Goal: Information Seeking & Learning: Learn about a topic

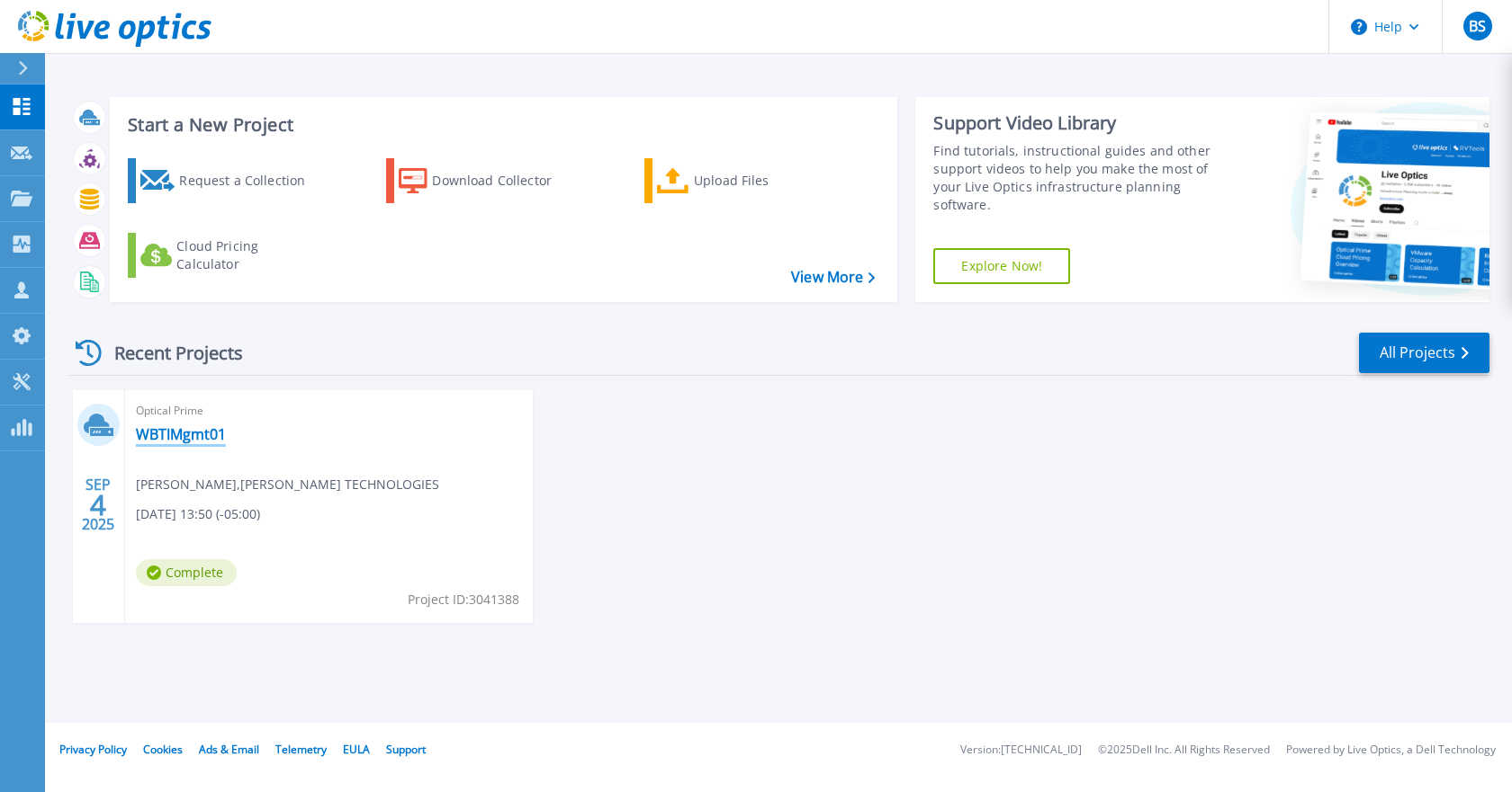
click at [189, 433] on link "WBTIMgmt01" at bounding box center [181, 434] width 90 height 18
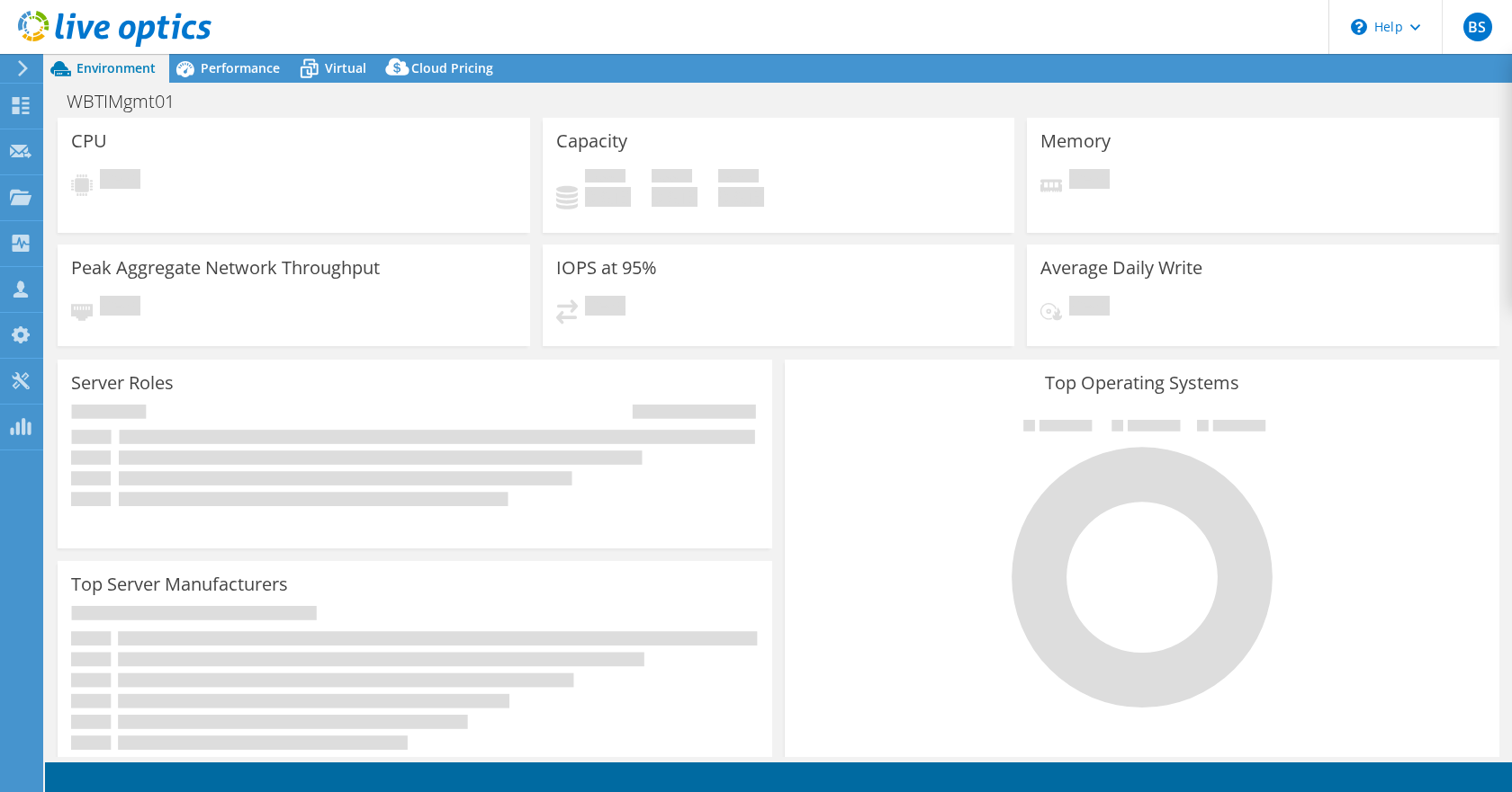
select select "USD"
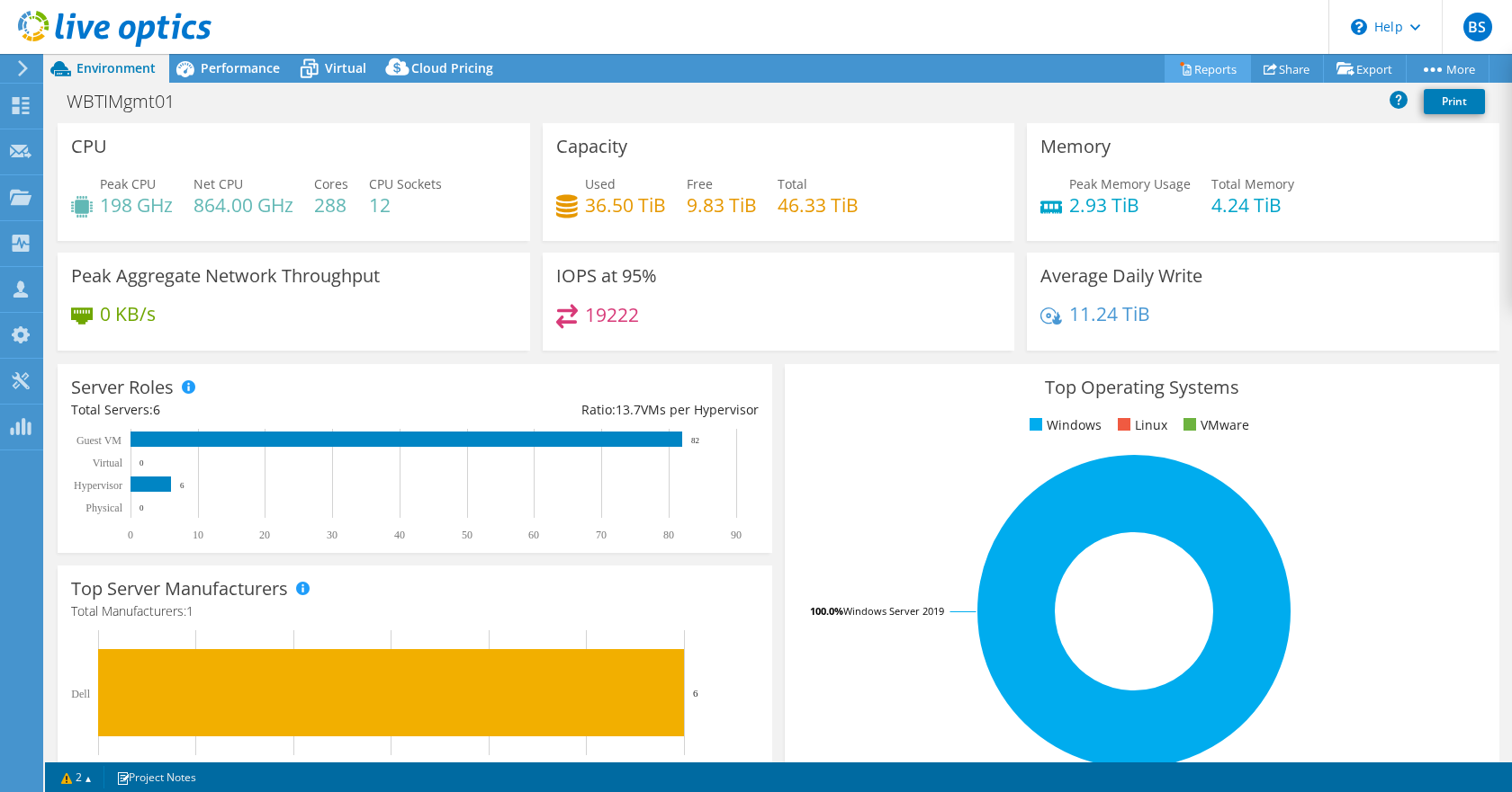
click at [1209, 72] on link "Reports" at bounding box center [1208, 68] width 87 height 28
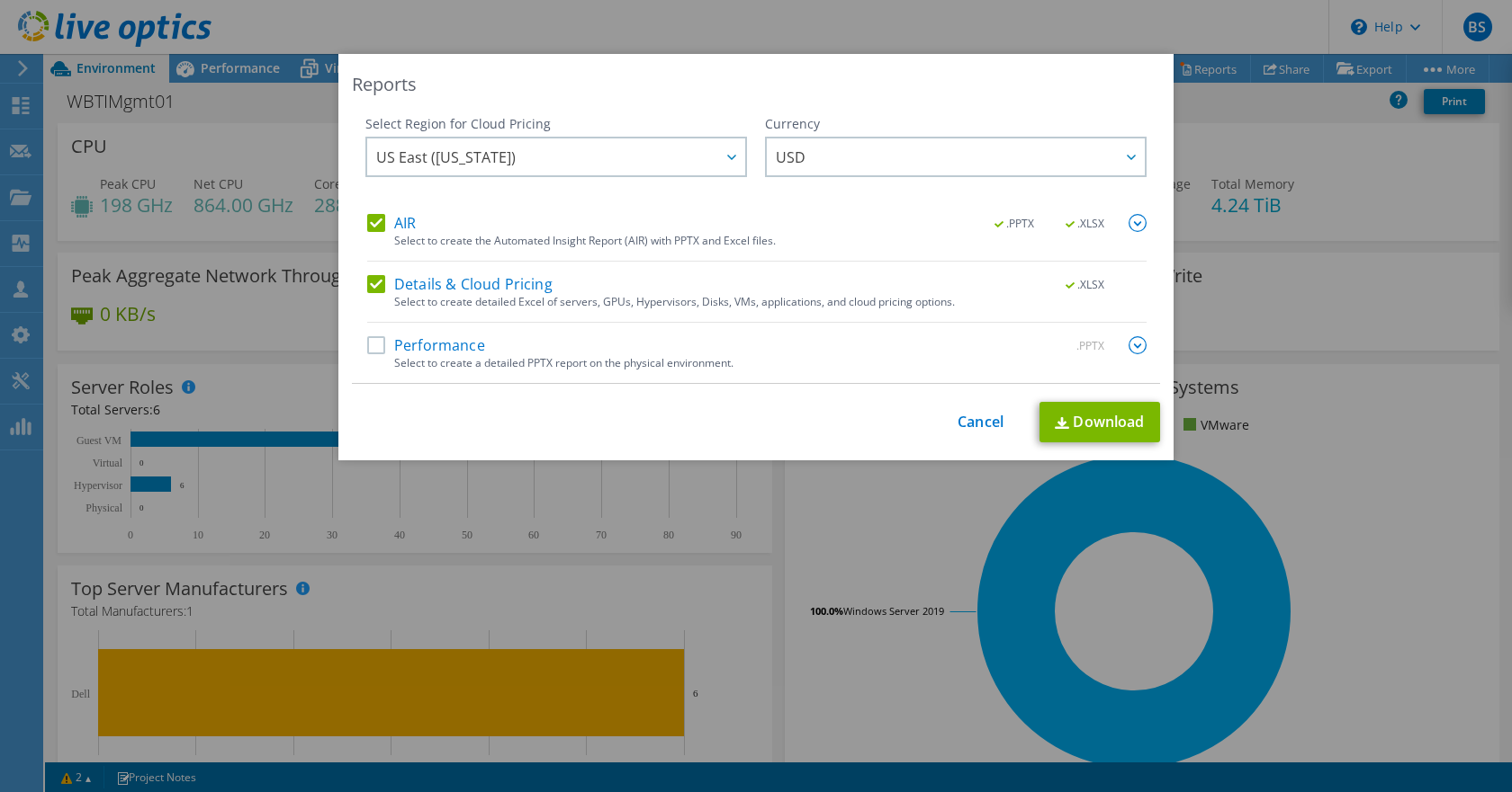
click at [368, 345] on label "Performance" at bounding box center [426, 345] width 118 height 18
click at [0, 0] on input "Performance" at bounding box center [0, 0] width 0 height 0
click at [648, 163] on span "US East ([US_STATE])" at bounding box center [560, 157] width 369 height 37
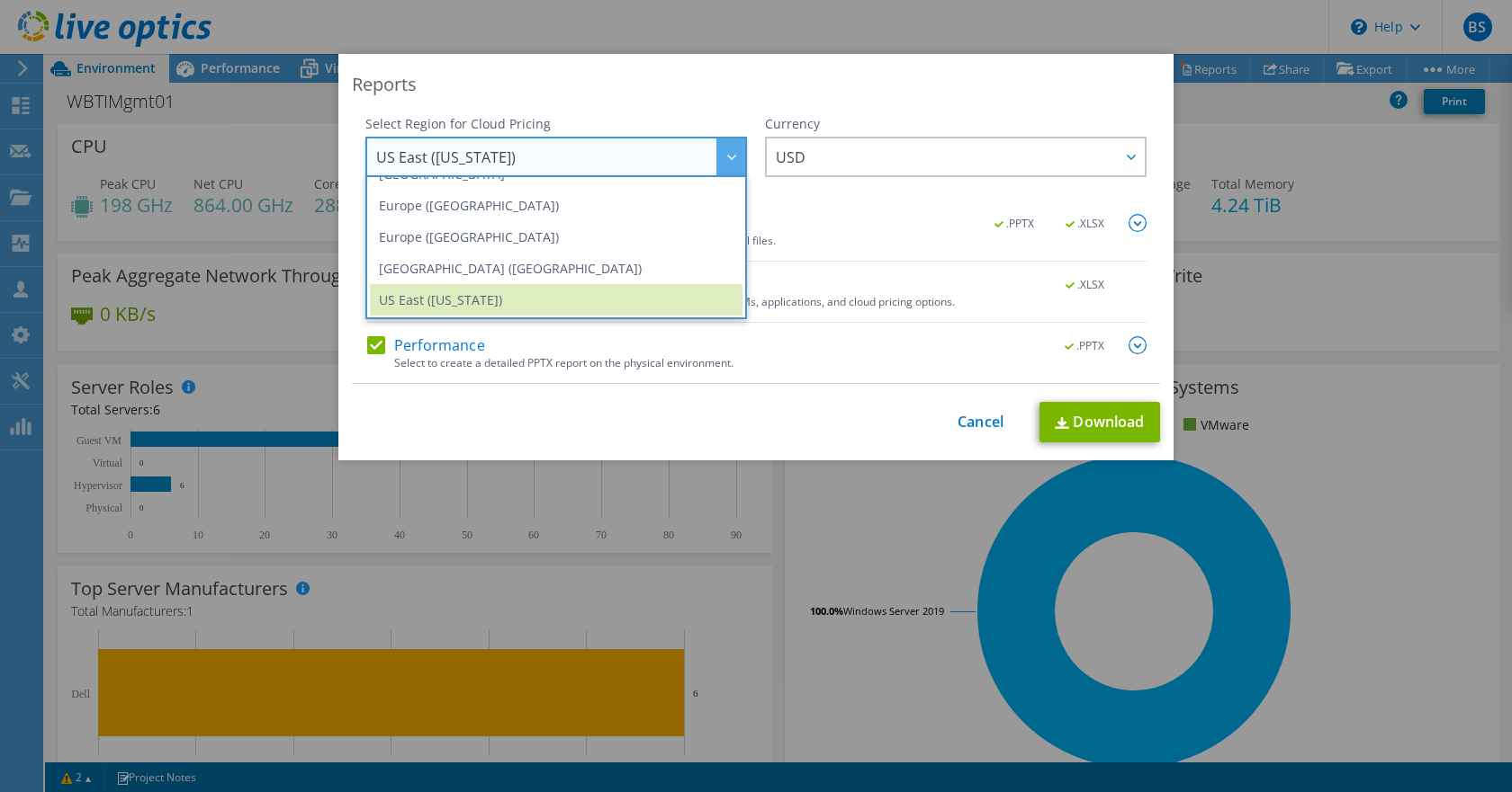
scroll to position [243, 0]
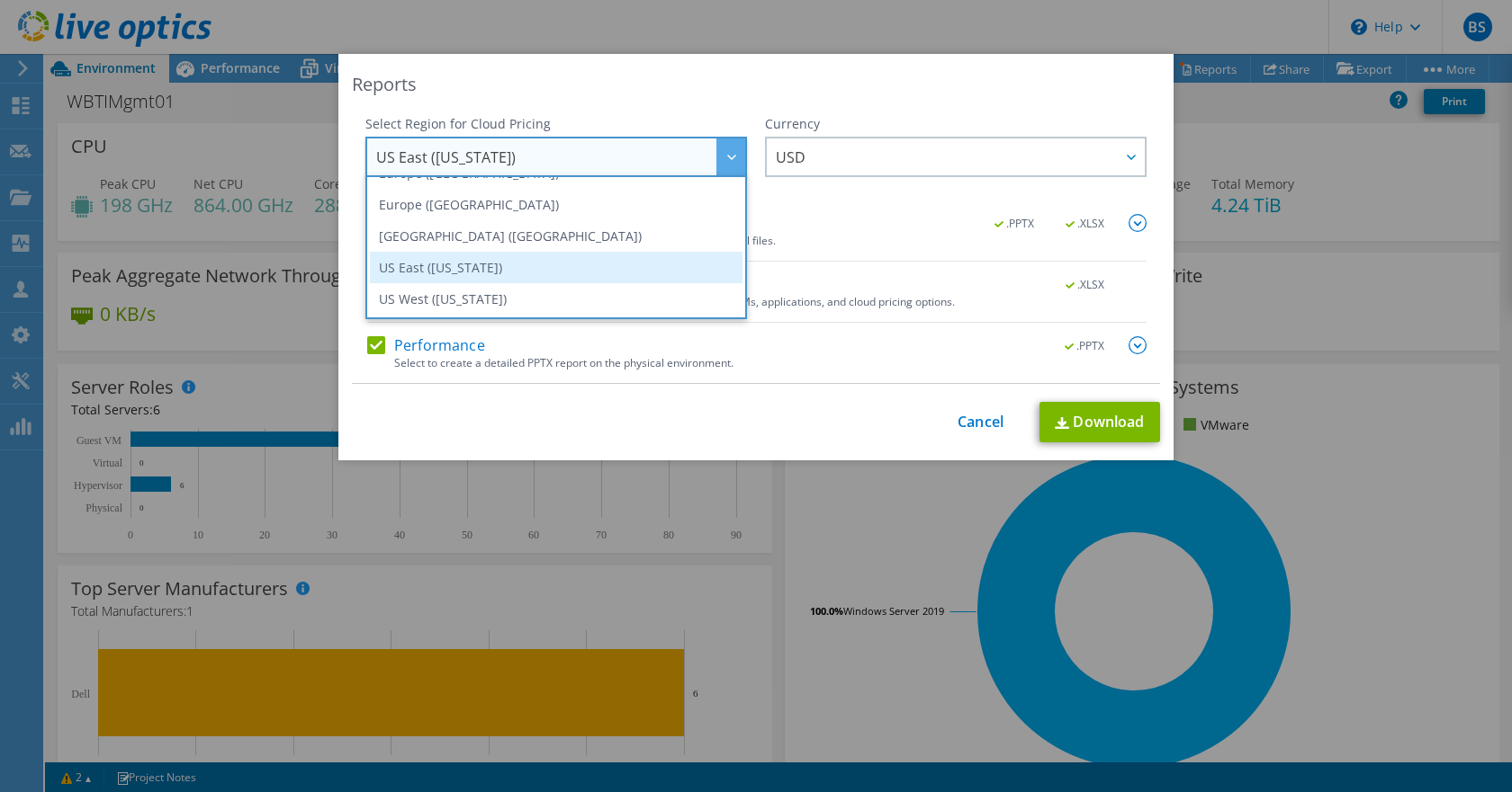
click at [492, 270] on li "US East ([US_STATE])" at bounding box center [555, 267] width 372 height 31
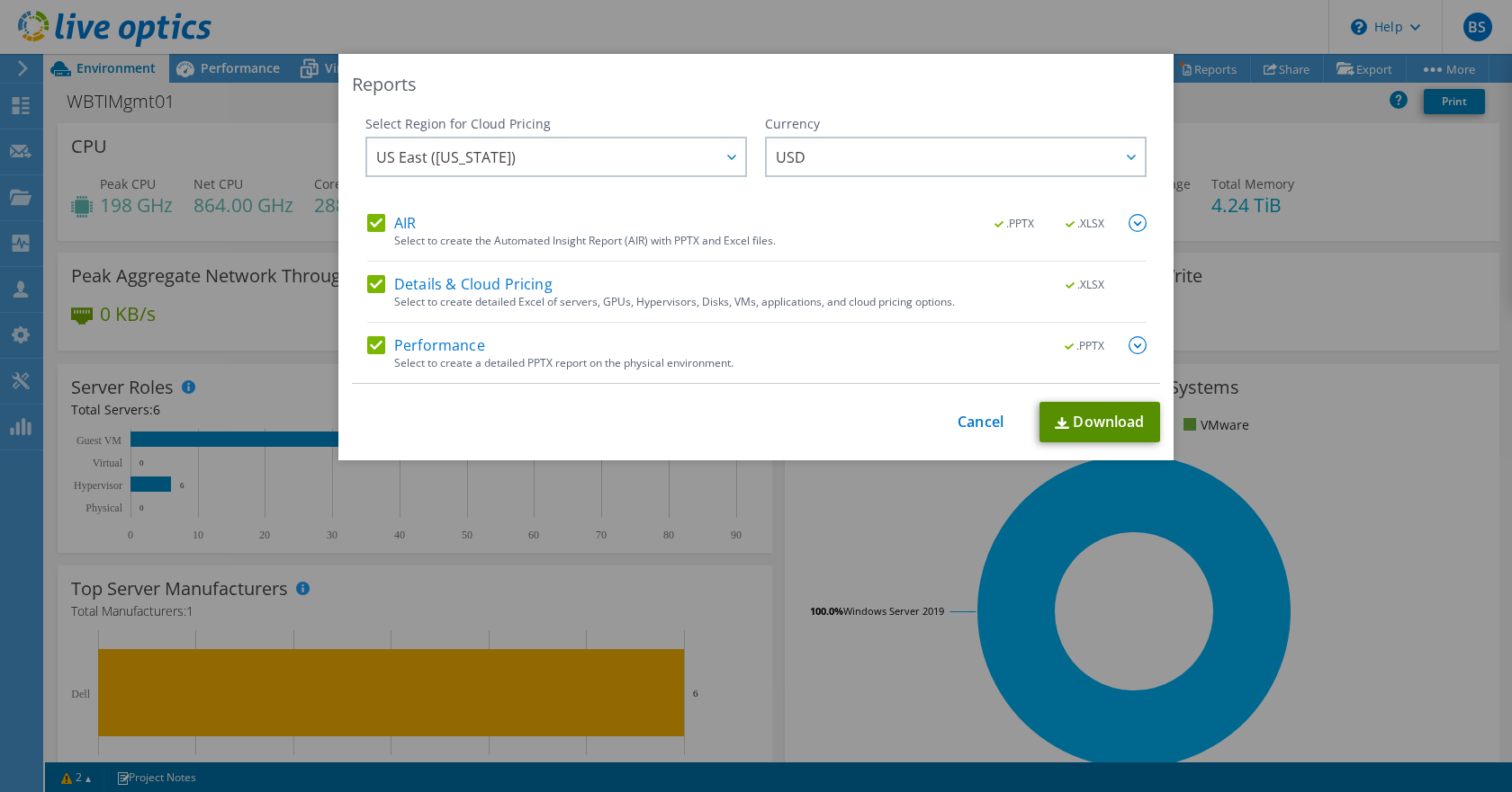
click at [1081, 421] on link "Download" at bounding box center [1100, 423] width 121 height 41
click at [970, 427] on link "Cancel" at bounding box center [980, 423] width 46 height 17
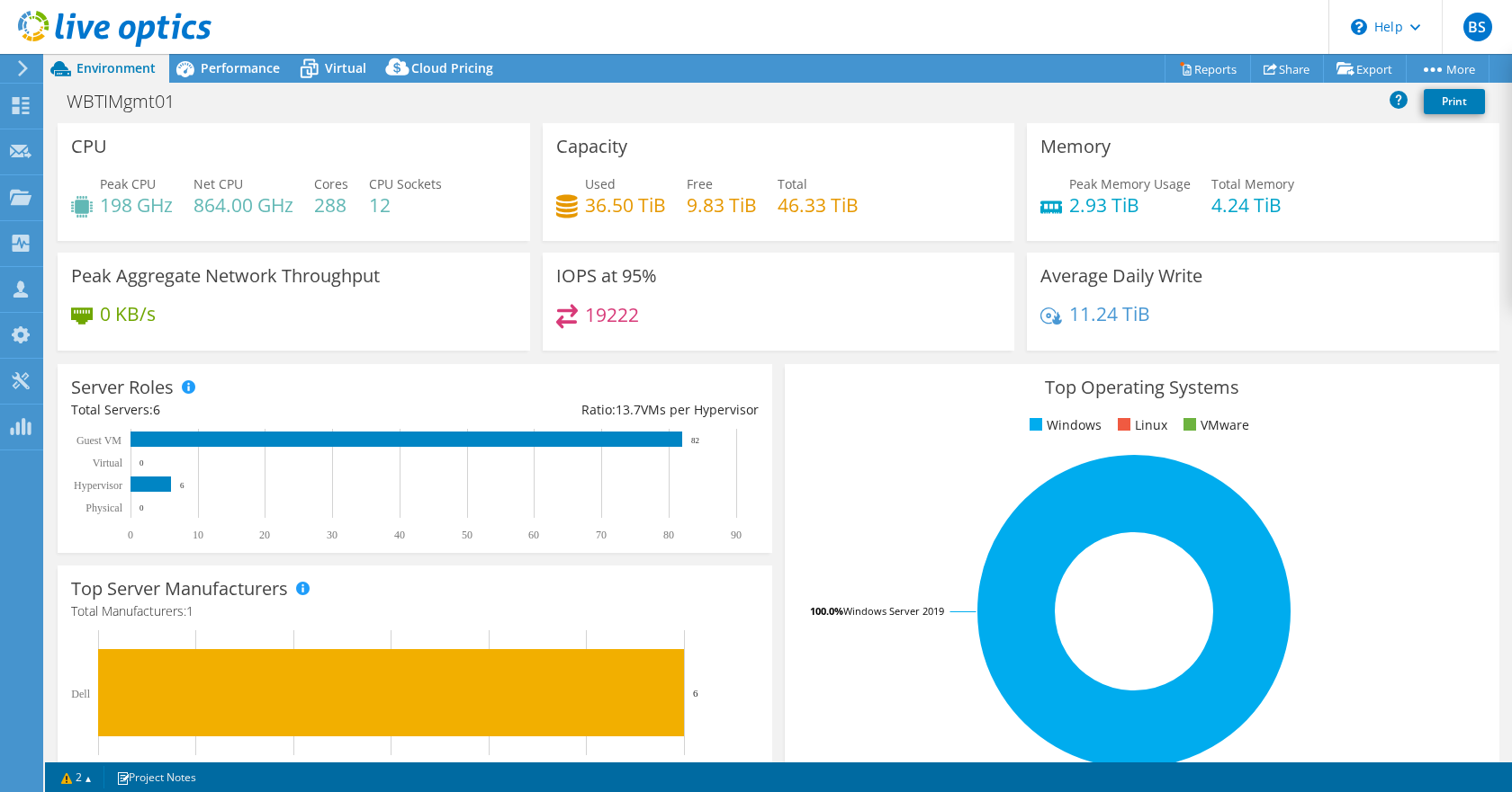
drag, startPoint x: 853, startPoint y: 706, endPoint x: 803, endPoint y: 711, distance: 50.2
click at [853, 706] on rect at bounding box center [1134, 611] width 671 height 315
click at [97, 782] on link "2" at bounding box center [76, 777] width 55 height 22
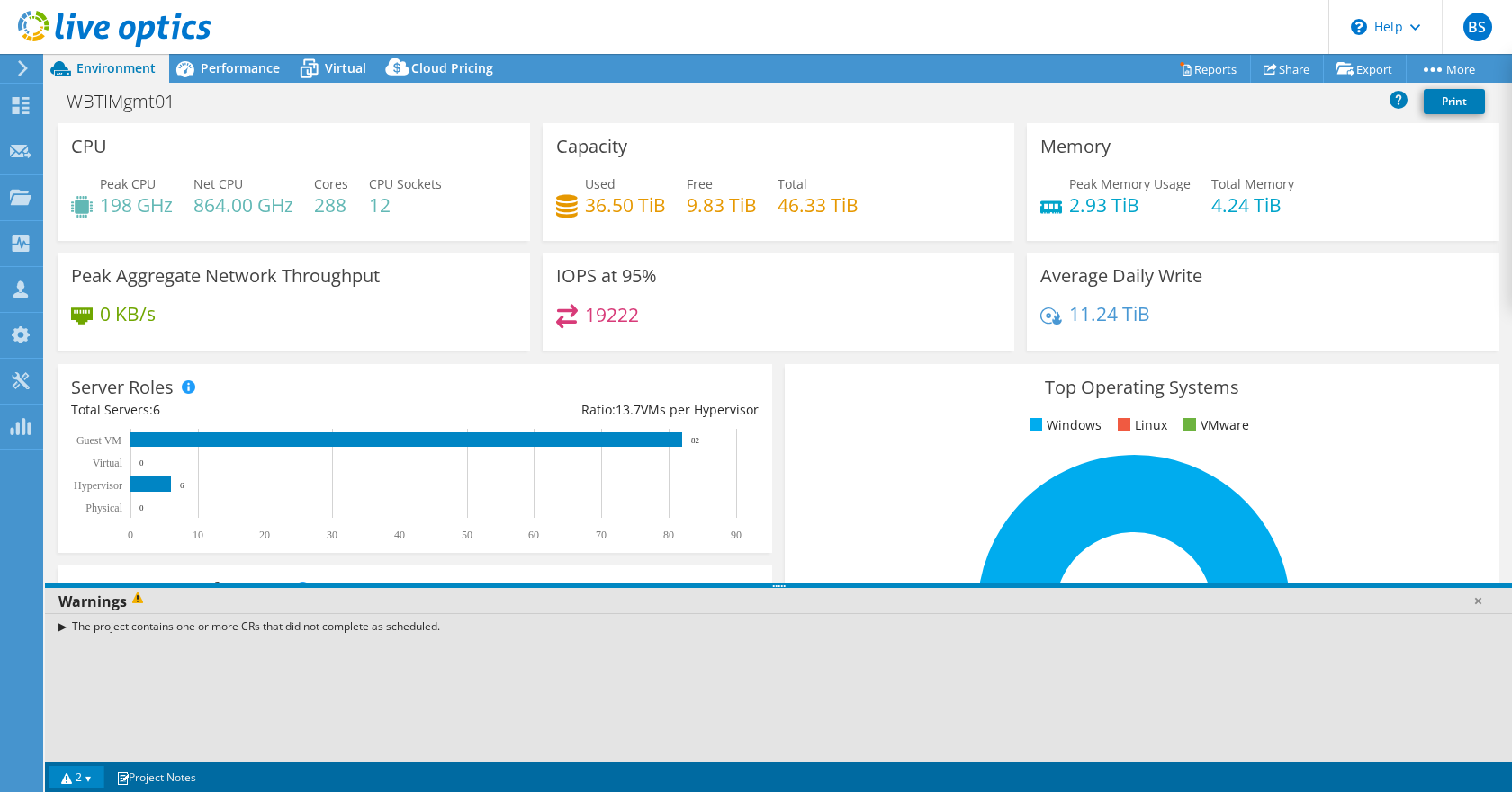
click at [62, 626] on div "The project contains one or more CRs that did not complete as scheduled." at bounding box center [778, 626] width 1467 height 26
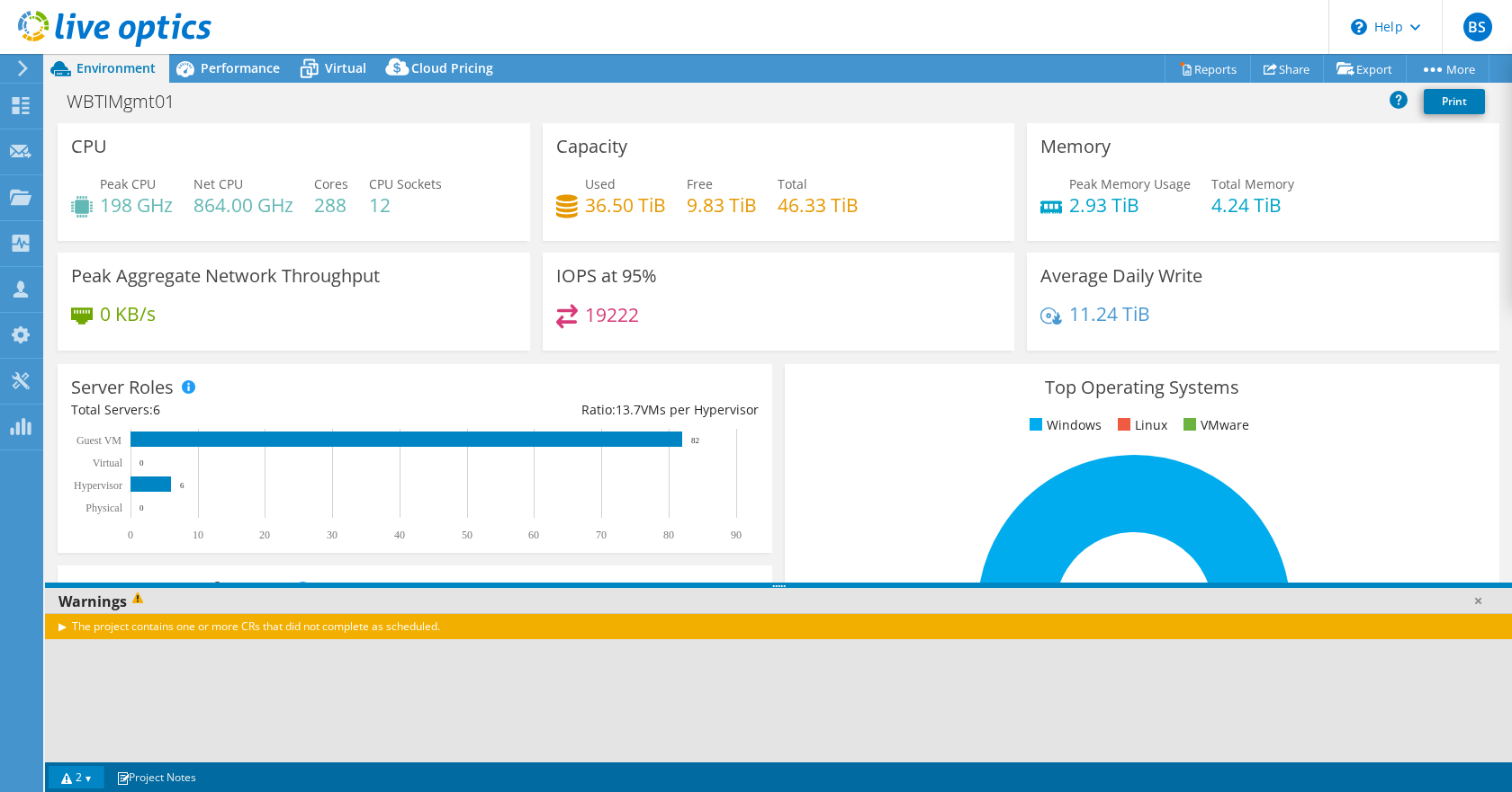
click at [62, 628] on div "The project contains one or more CRs that did not complete as scheduled." at bounding box center [778, 626] width 1467 height 26
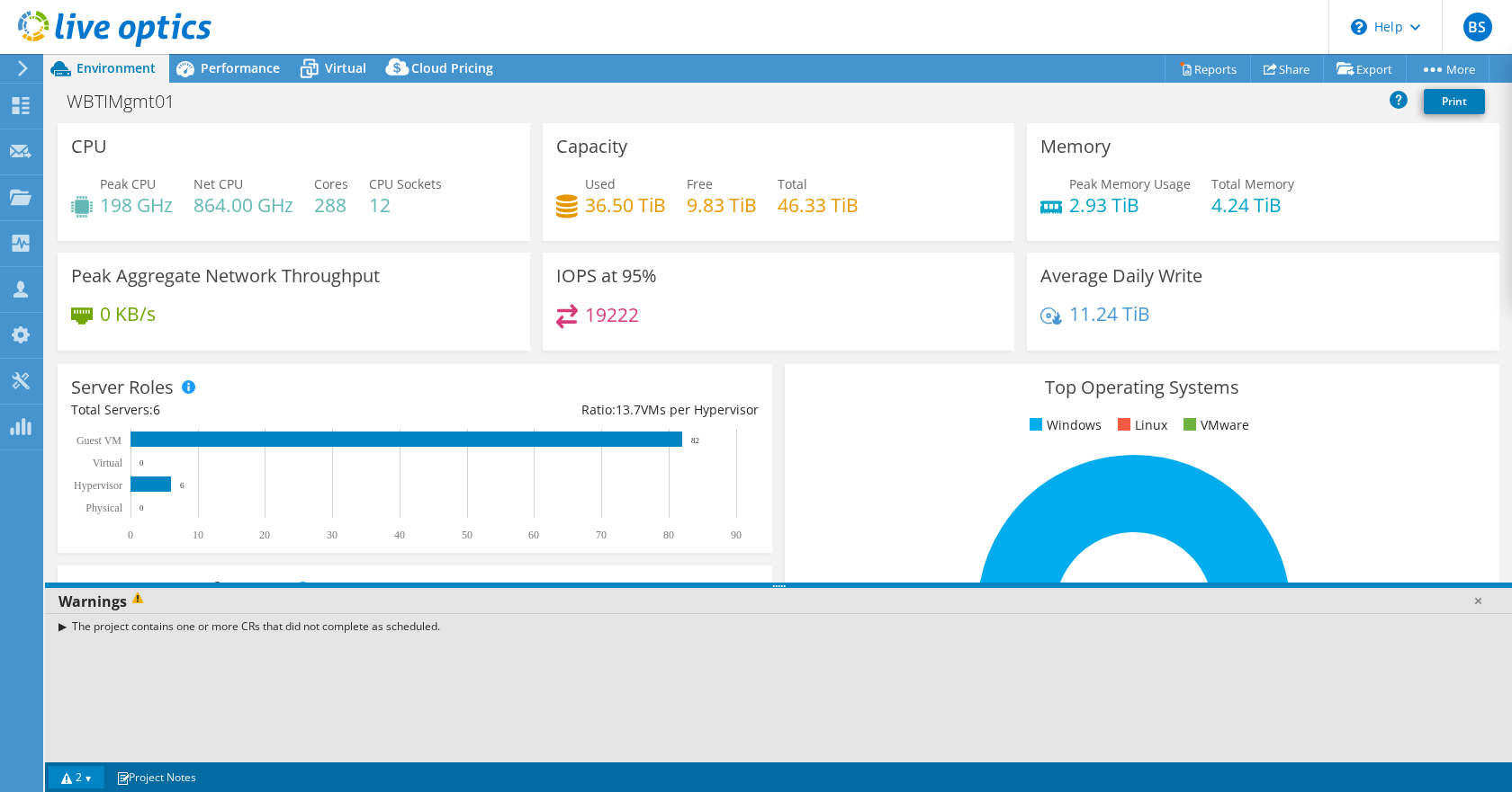
click at [62, 628] on div "The project contains one or more CRs that did not complete as scheduled." at bounding box center [778, 626] width 1467 height 26
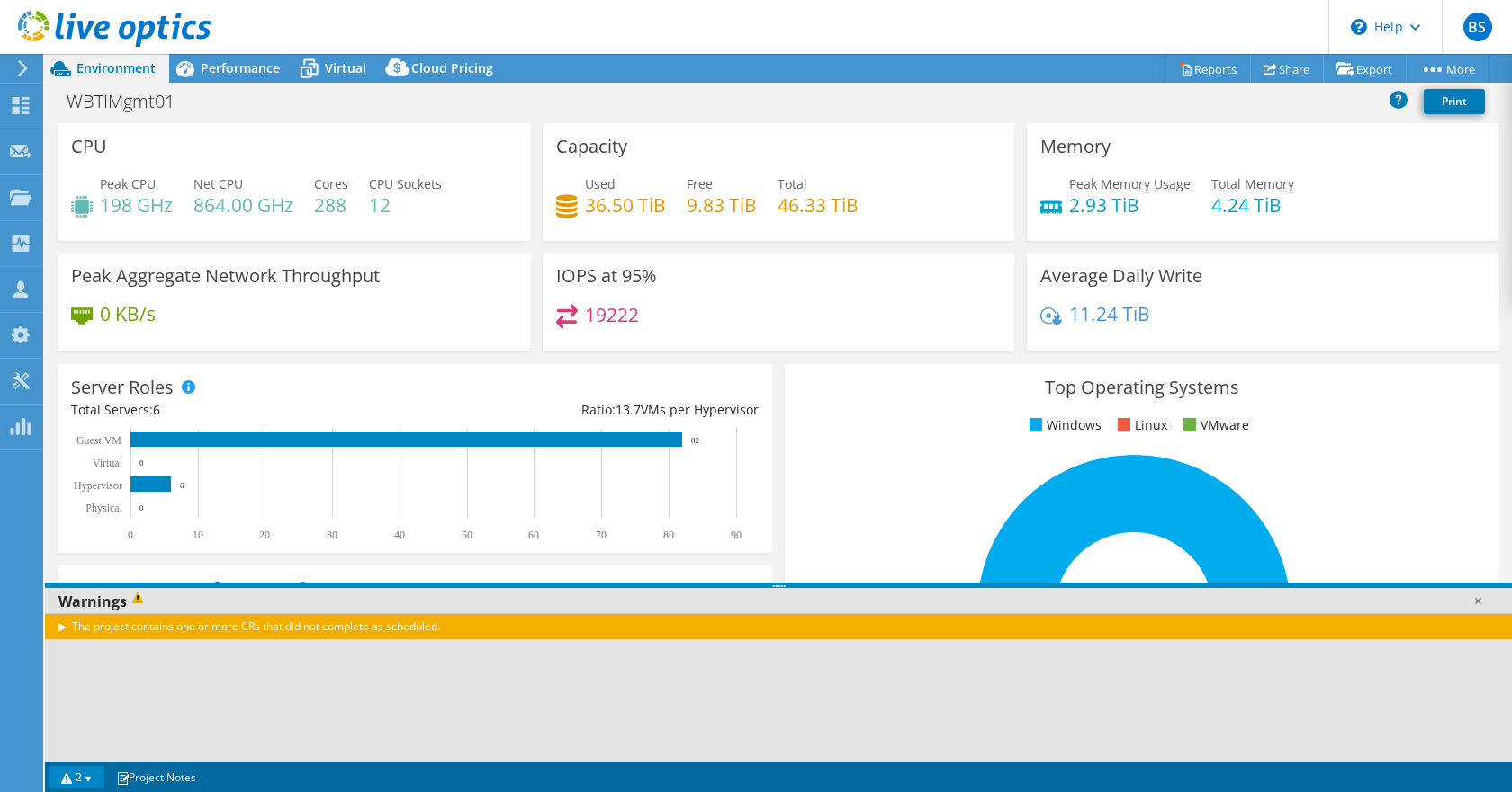
click at [62, 628] on div "The project contains one or more CRs that did not complete as scheduled." at bounding box center [778, 626] width 1467 height 26
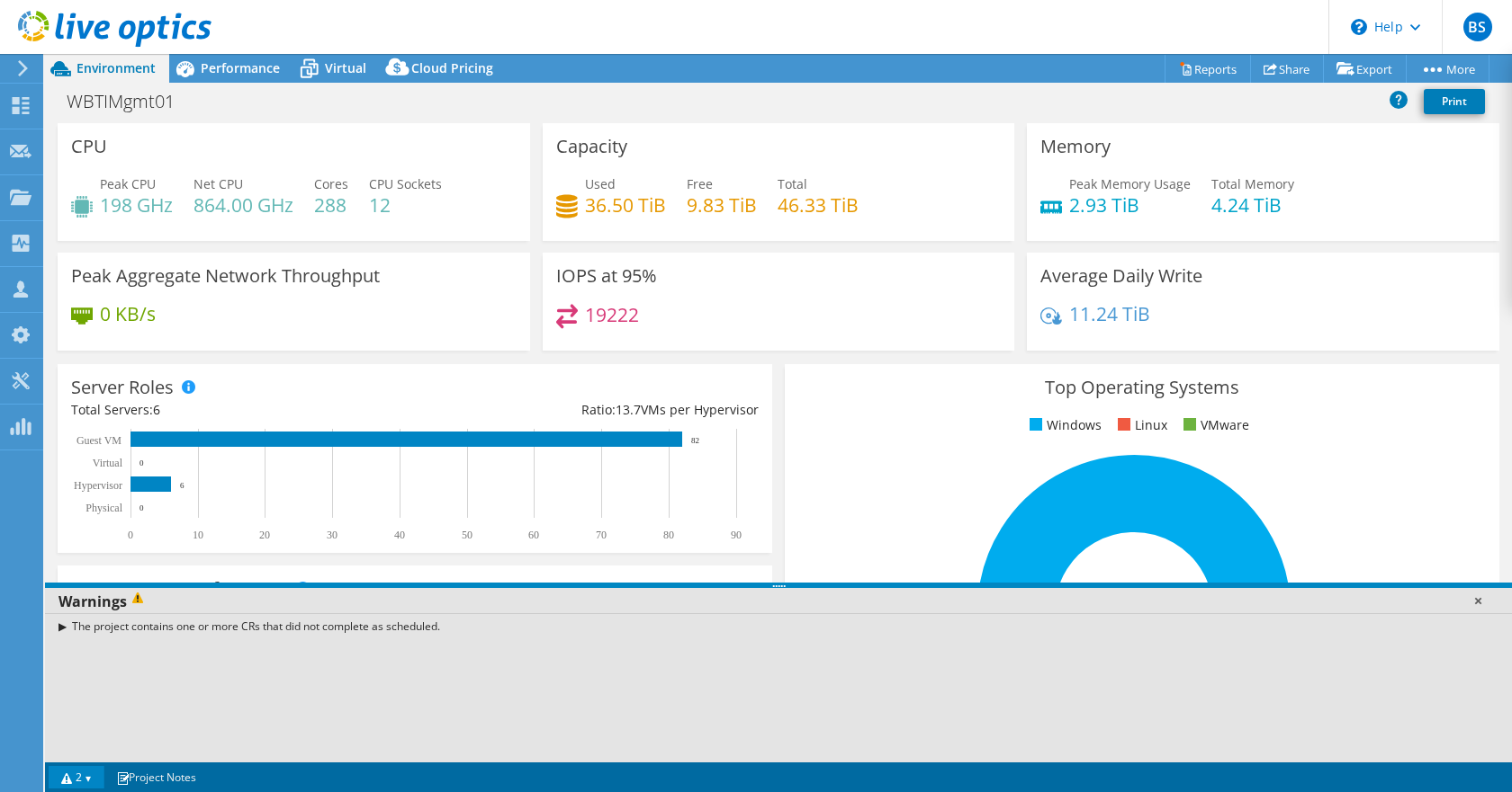
click at [1478, 603] on link at bounding box center [1478, 601] width 18 height 18
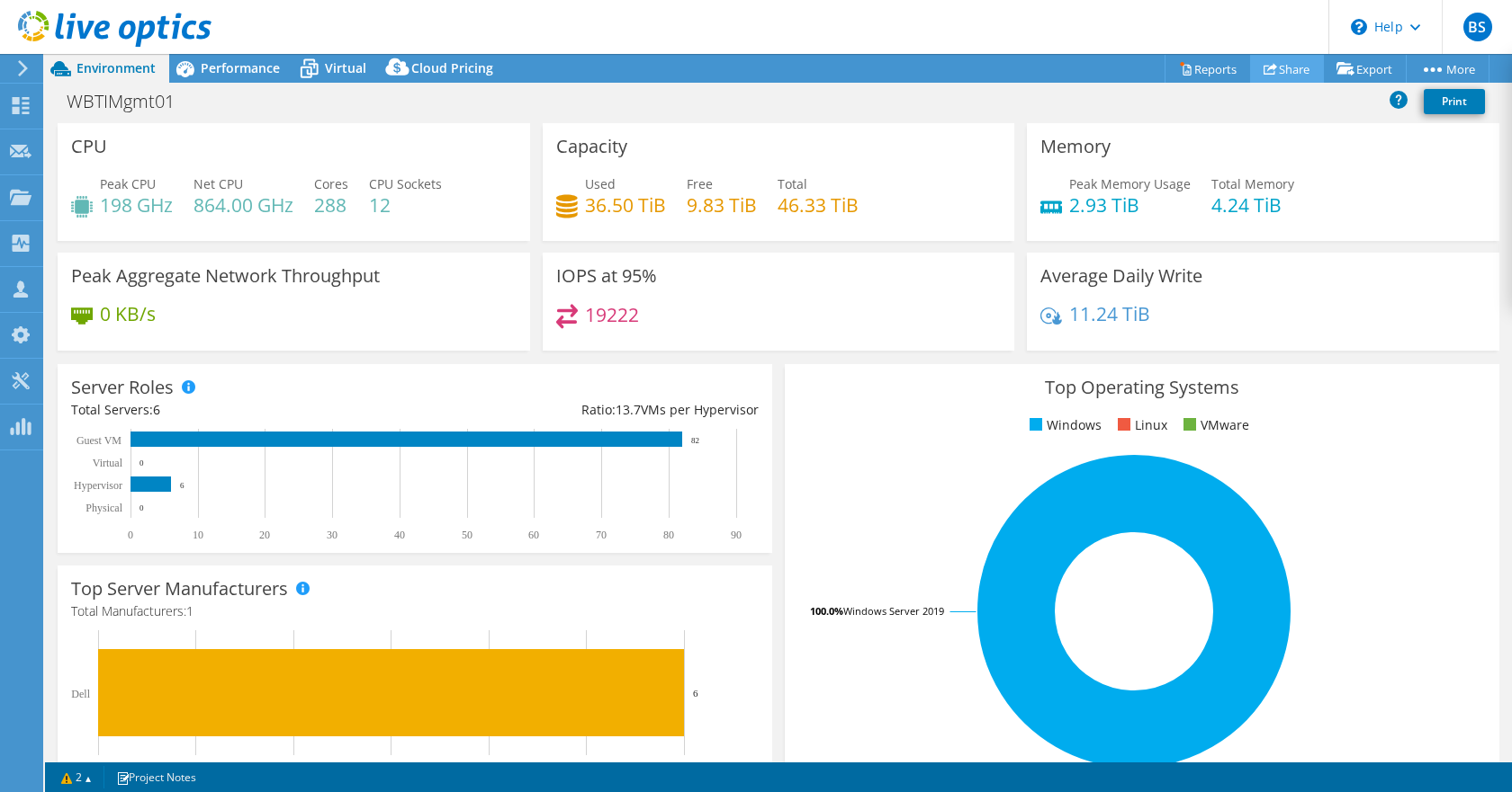
click at [1288, 73] on link "Share" at bounding box center [1287, 68] width 74 height 28
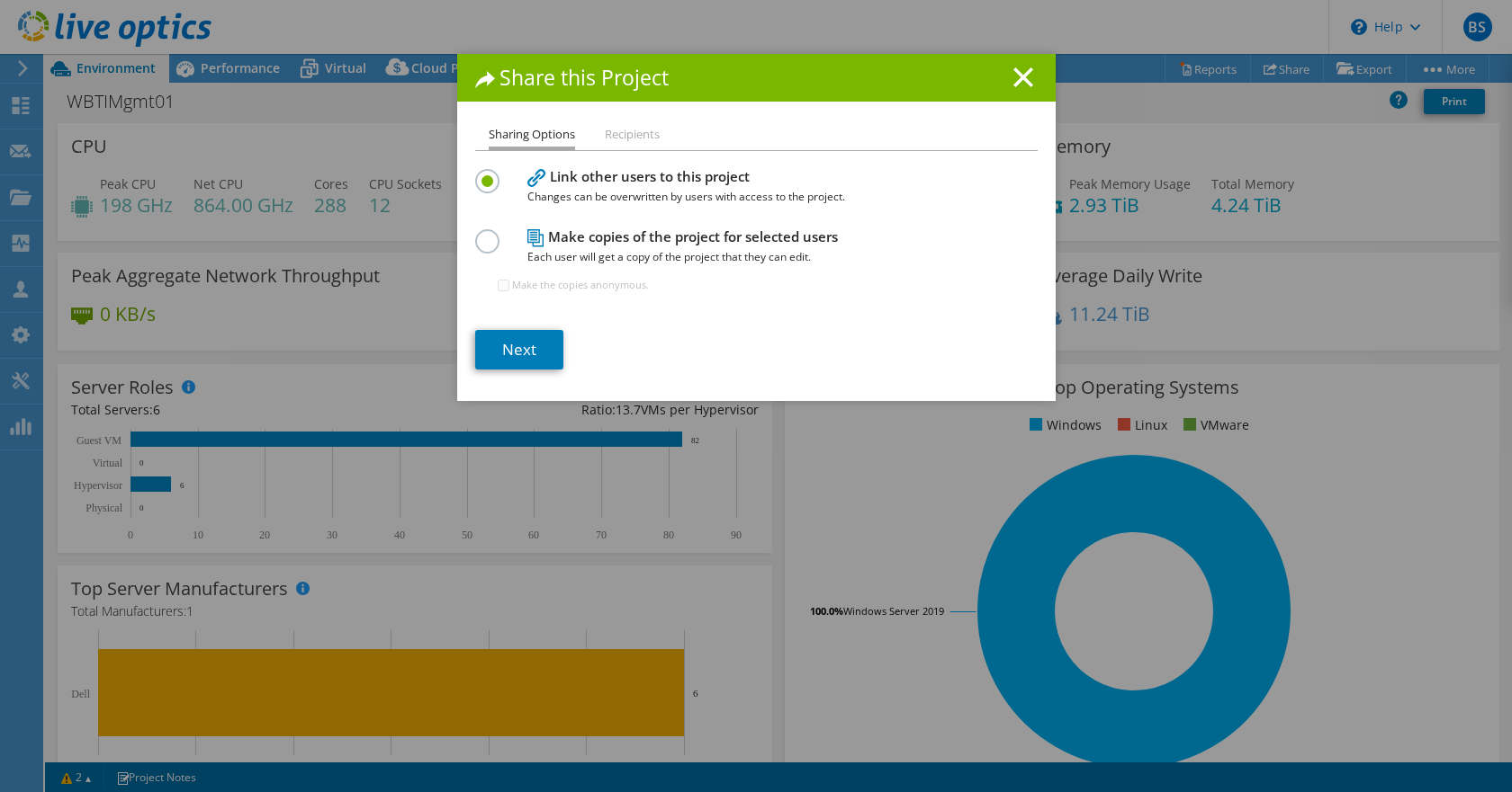
click at [615, 141] on li "Recipients" at bounding box center [632, 135] width 54 height 22
click at [625, 139] on li "Recipients" at bounding box center [632, 135] width 54 height 22
click at [1018, 79] on line at bounding box center [1023, 77] width 18 height 18
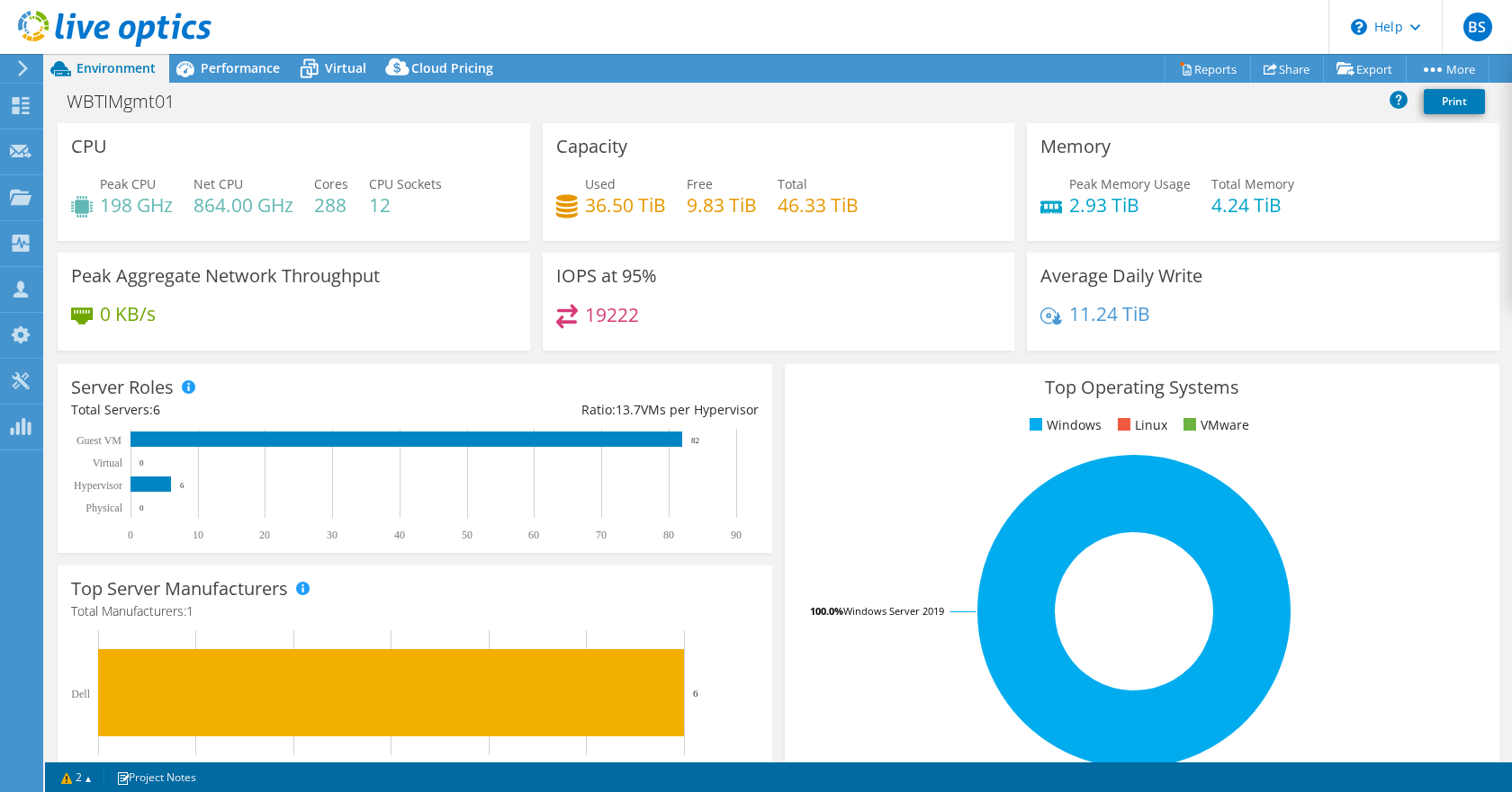
click at [1157, 106] on div "WBTIMgmt01 Print" at bounding box center [778, 101] width 1467 height 33
click at [457, 110] on div "WBTIMgmt01 Print" at bounding box center [778, 101] width 1467 height 33
click at [242, 67] on span "Performance" at bounding box center [239, 68] width 79 height 17
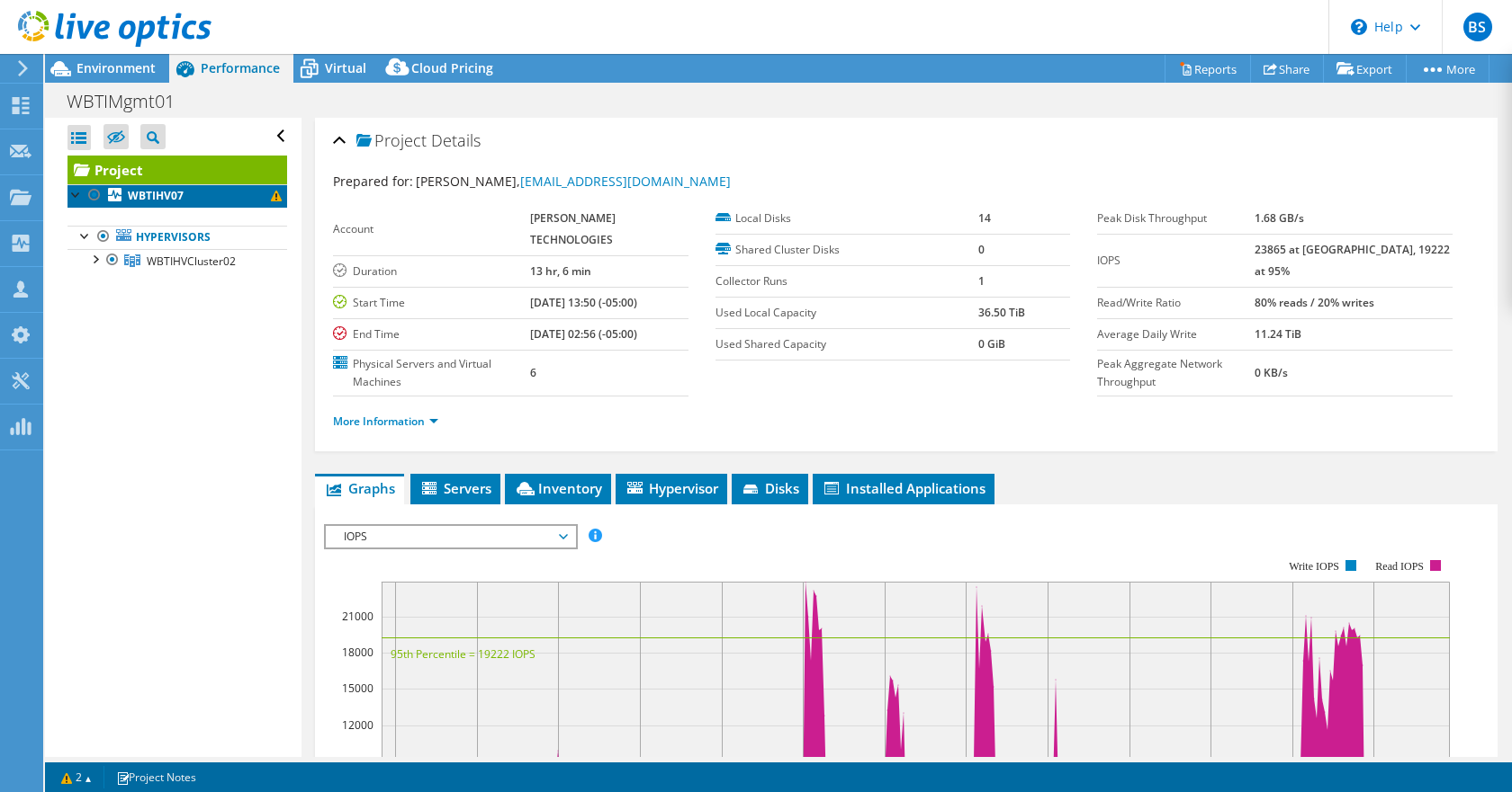
click at [169, 202] on b "WBTIHV07" at bounding box center [155, 195] width 55 height 16
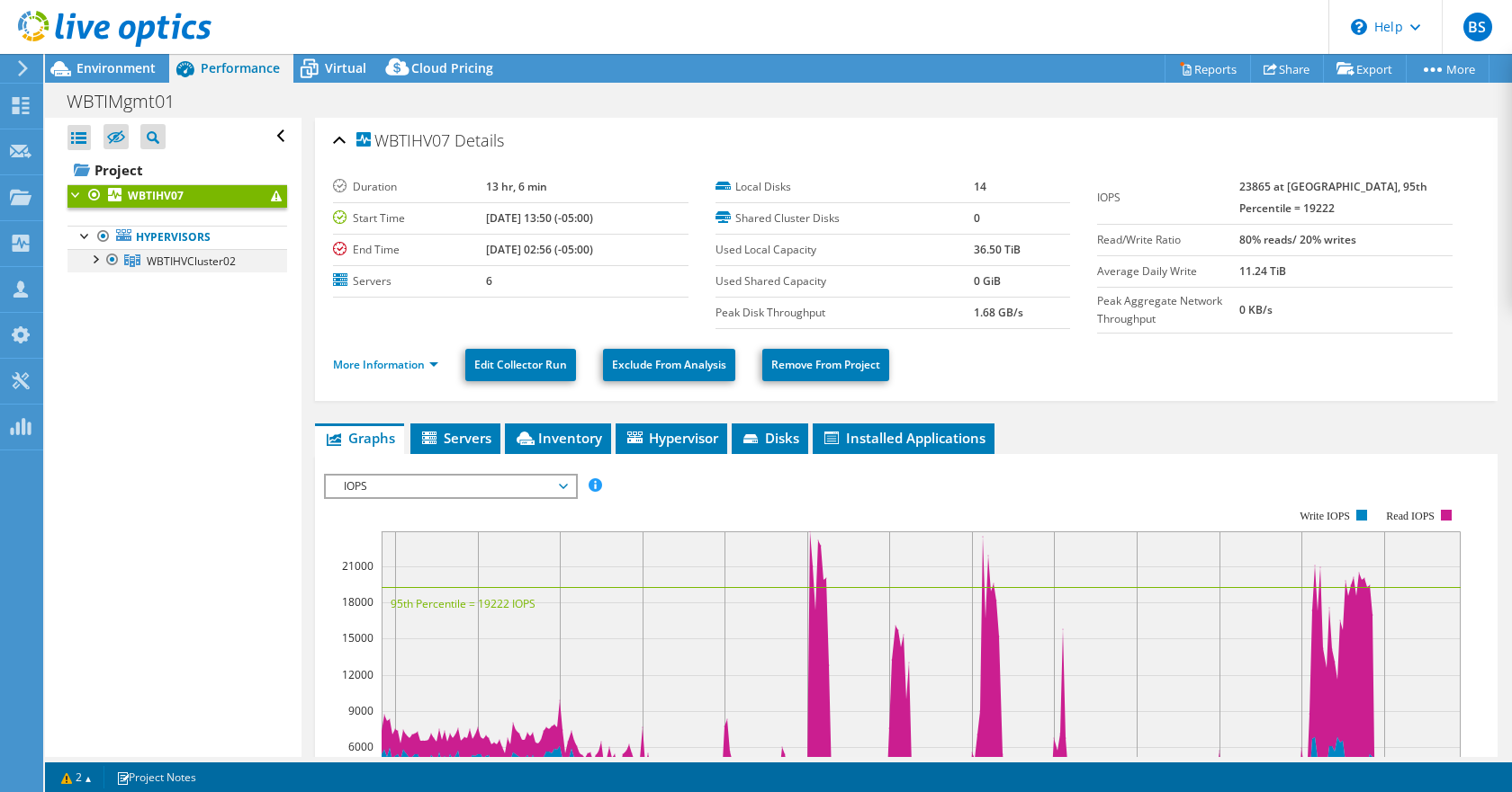
click at [97, 259] on div at bounding box center [94, 258] width 18 height 18
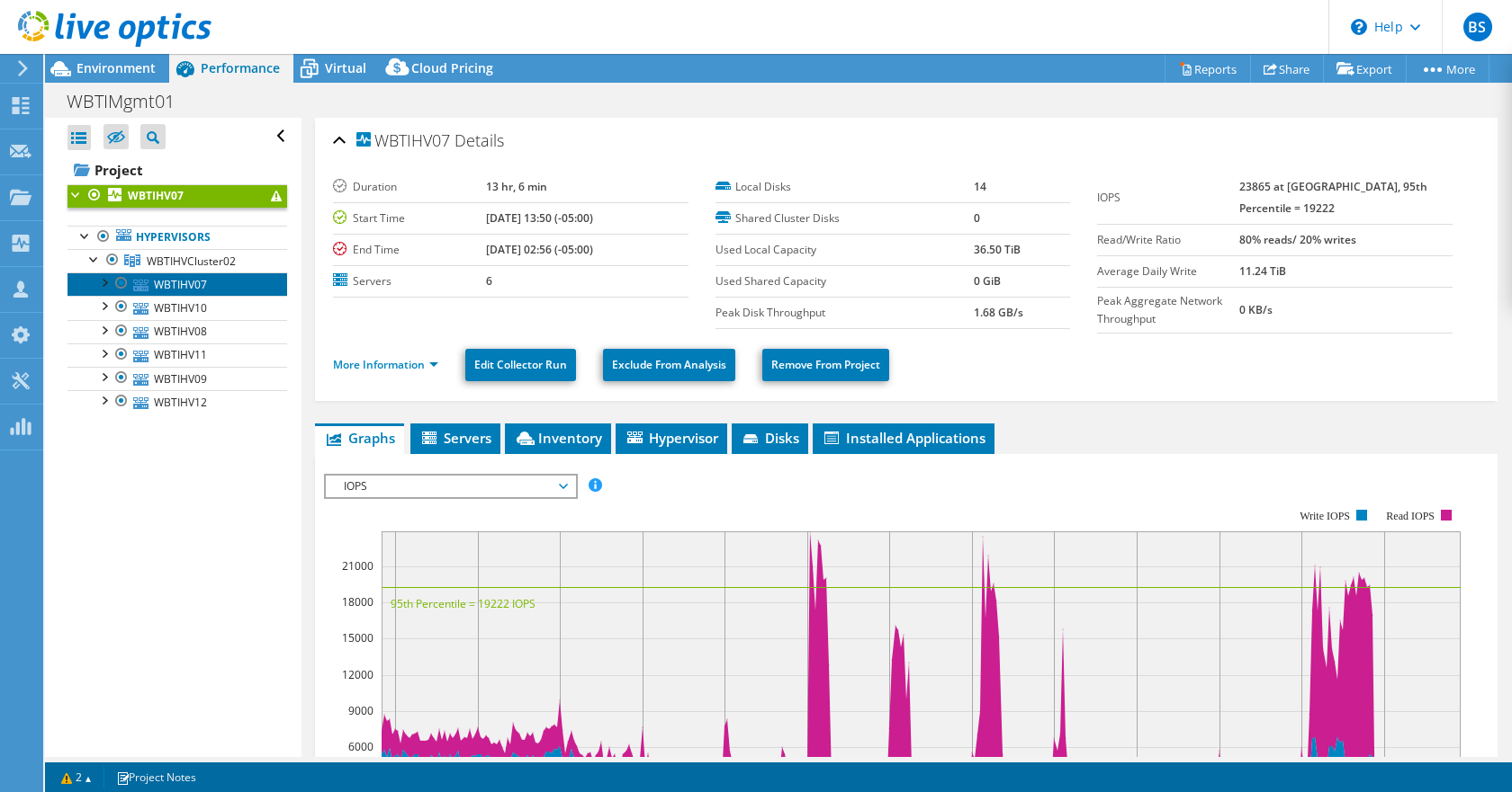
click at [196, 287] on link "WBTIHV07" at bounding box center [177, 284] width 220 height 23
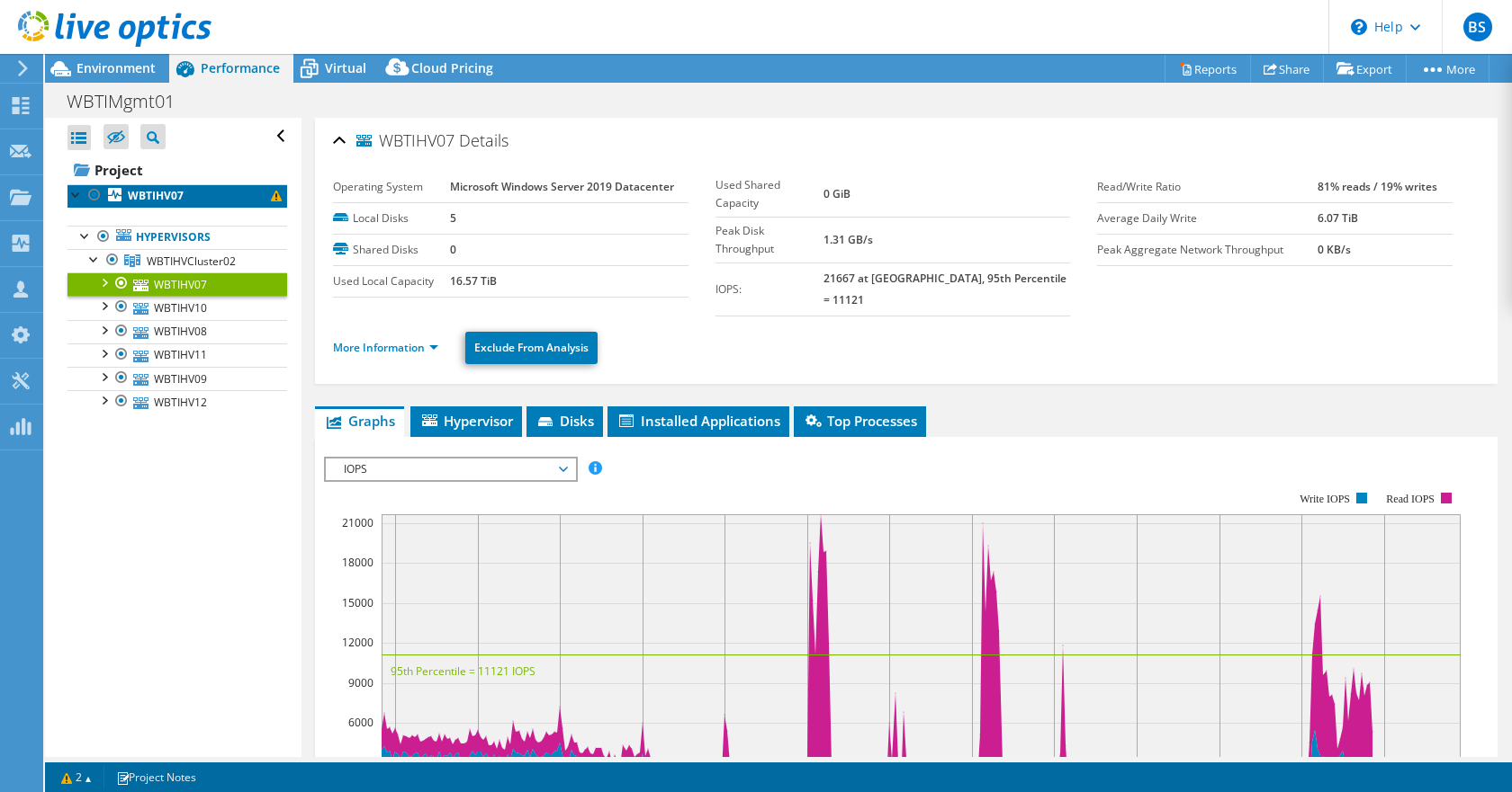
click at [271, 199] on span at bounding box center [276, 195] width 11 height 11
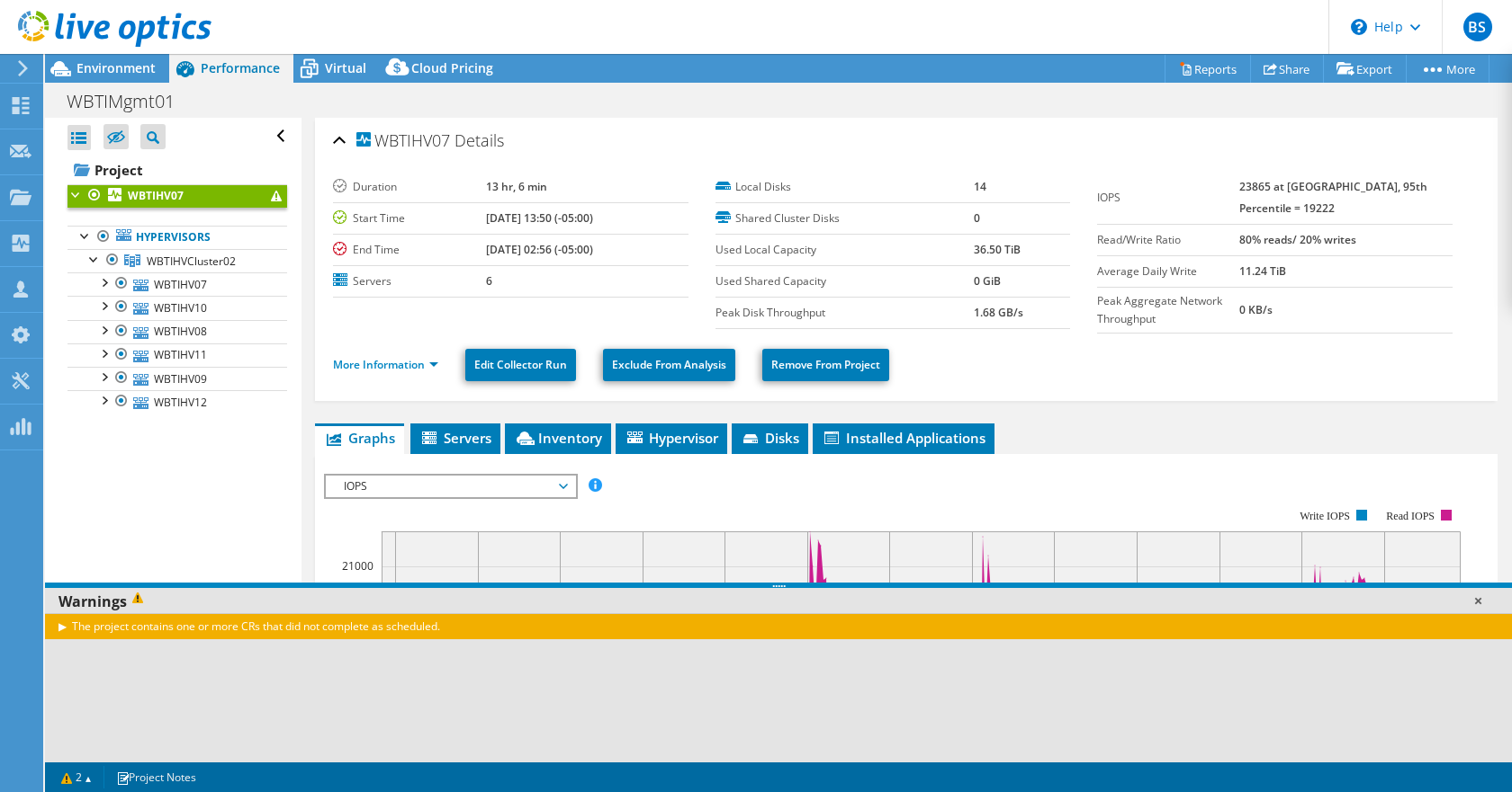
click at [1474, 603] on link at bounding box center [1478, 601] width 18 height 18
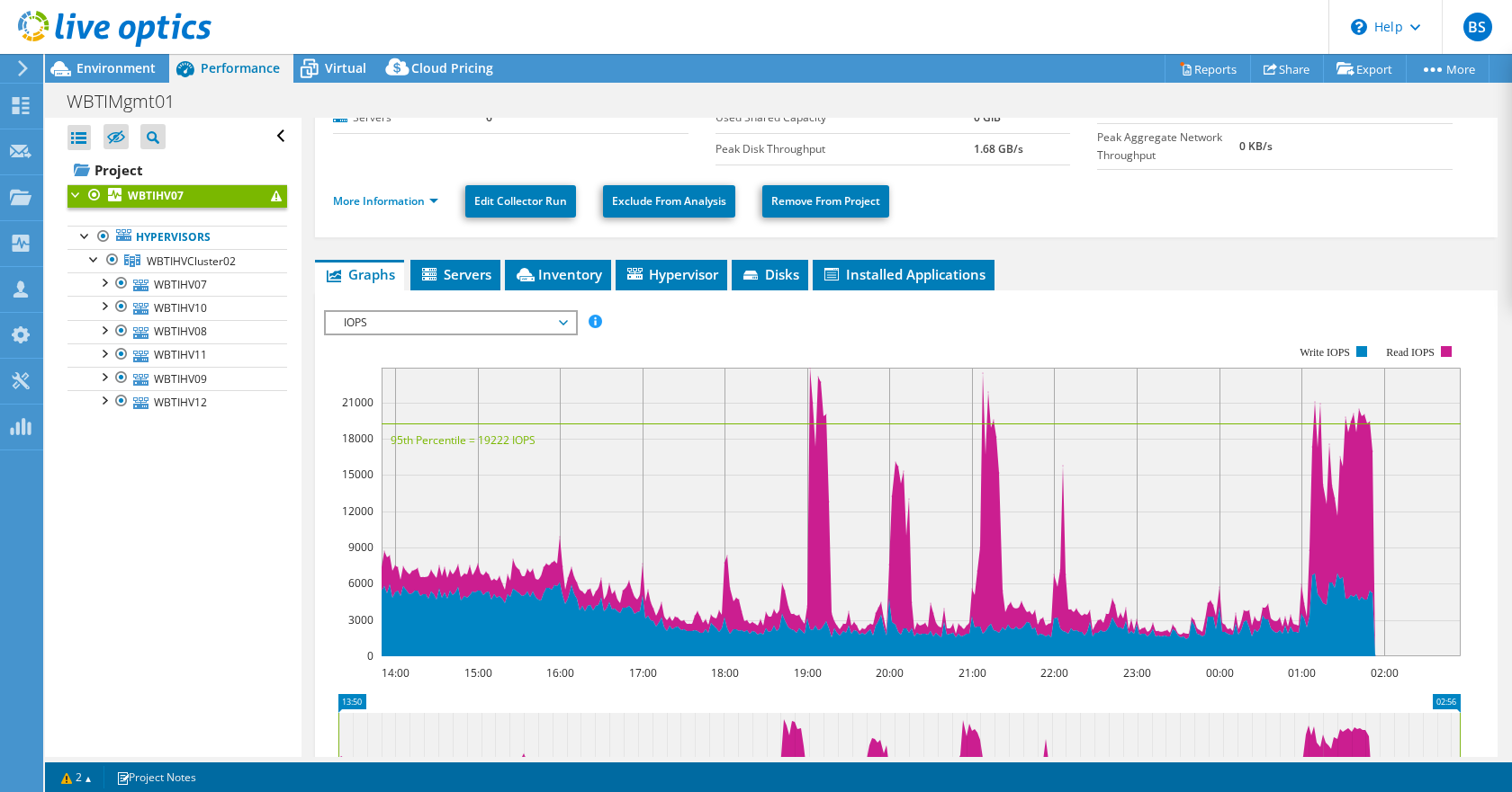
scroll to position [180, 0]
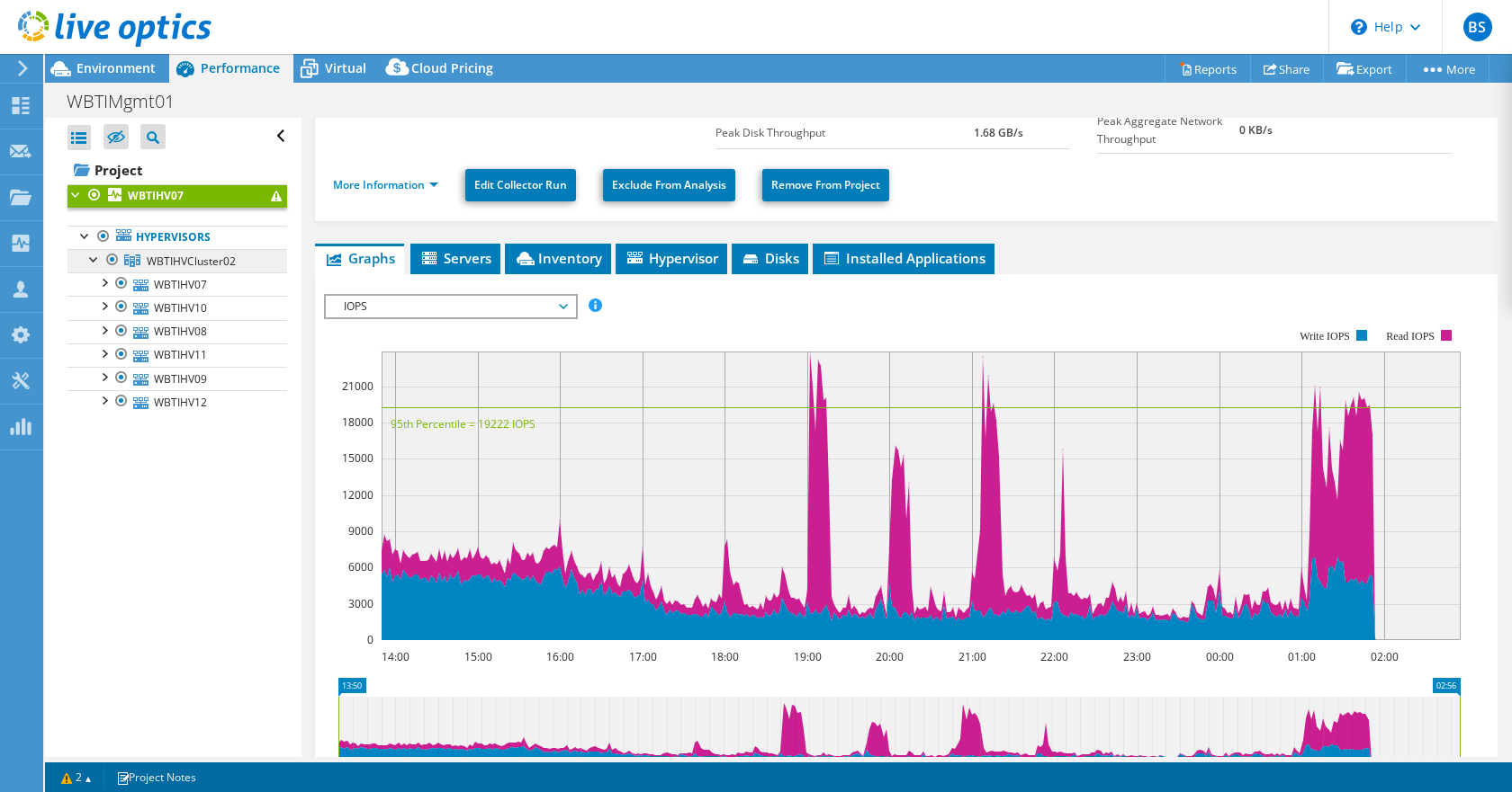
click at [174, 266] on span "WBTIHVCluster02" at bounding box center [192, 261] width 89 height 16
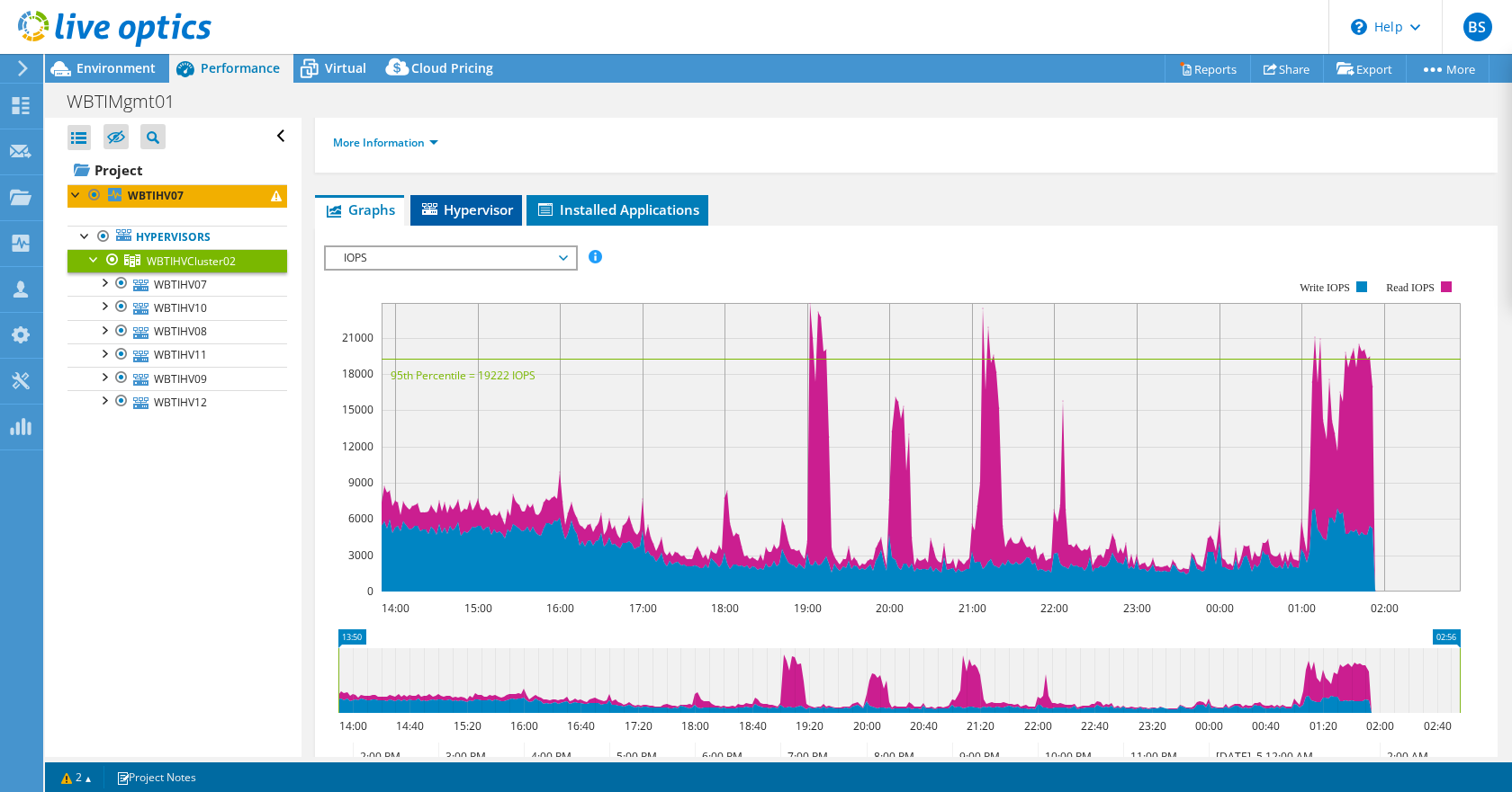
click at [439, 212] on span "Hypervisor" at bounding box center [466, 209] width 93 height 18
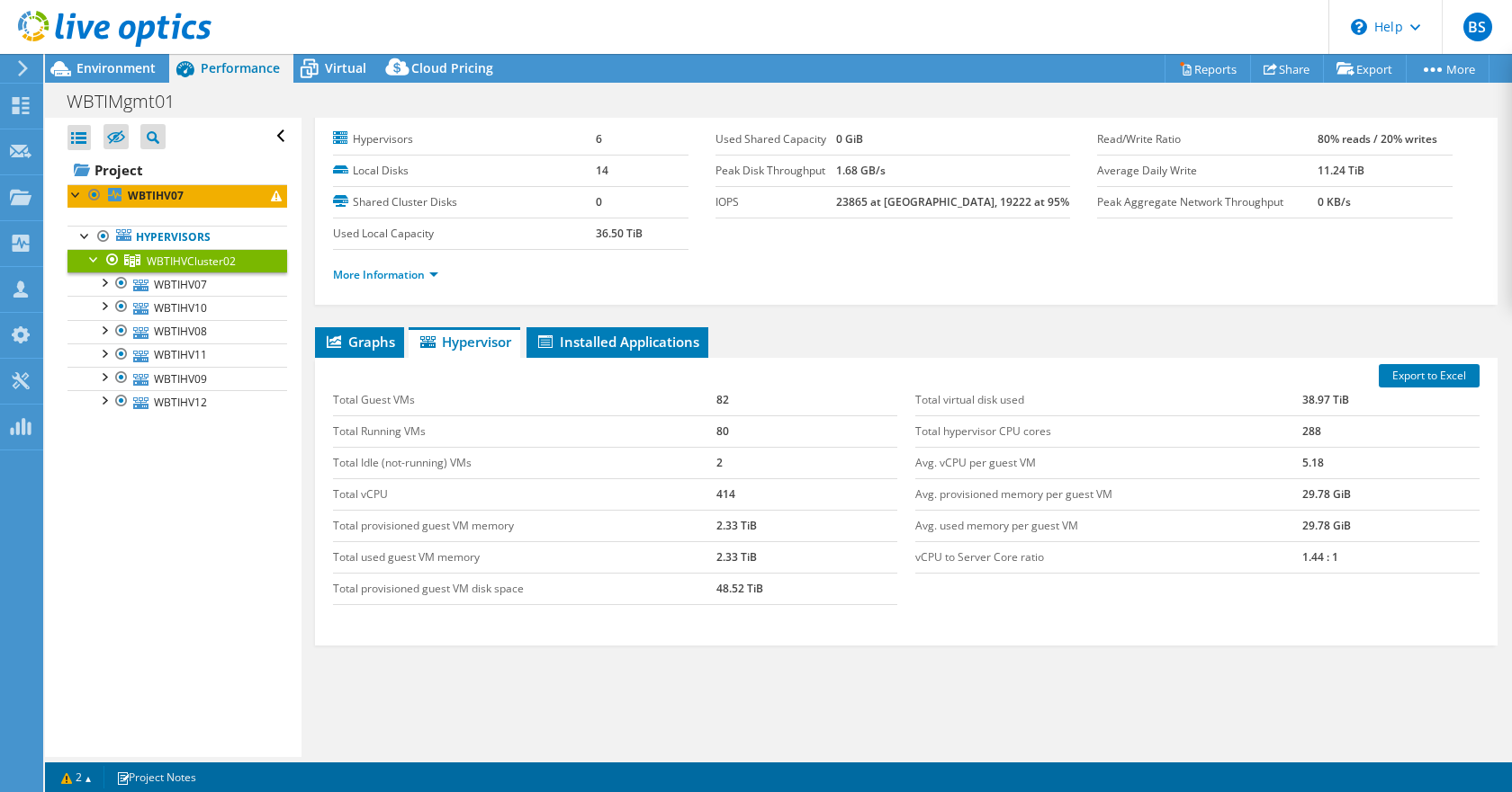
scroll to position [0, 0]
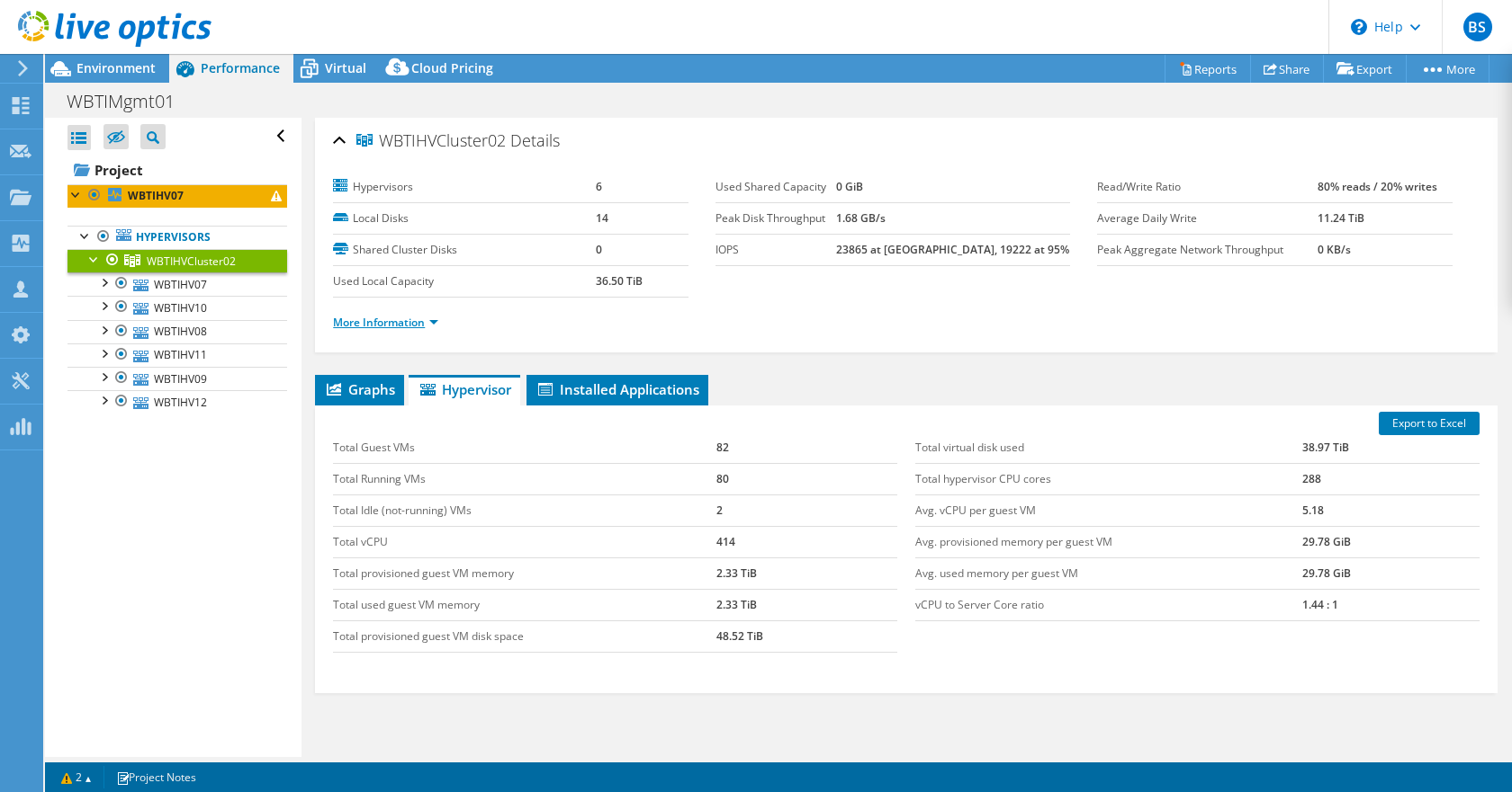
click at [422, 321] on link "More Information" at bounding box center [385, 323] width 105 height 16
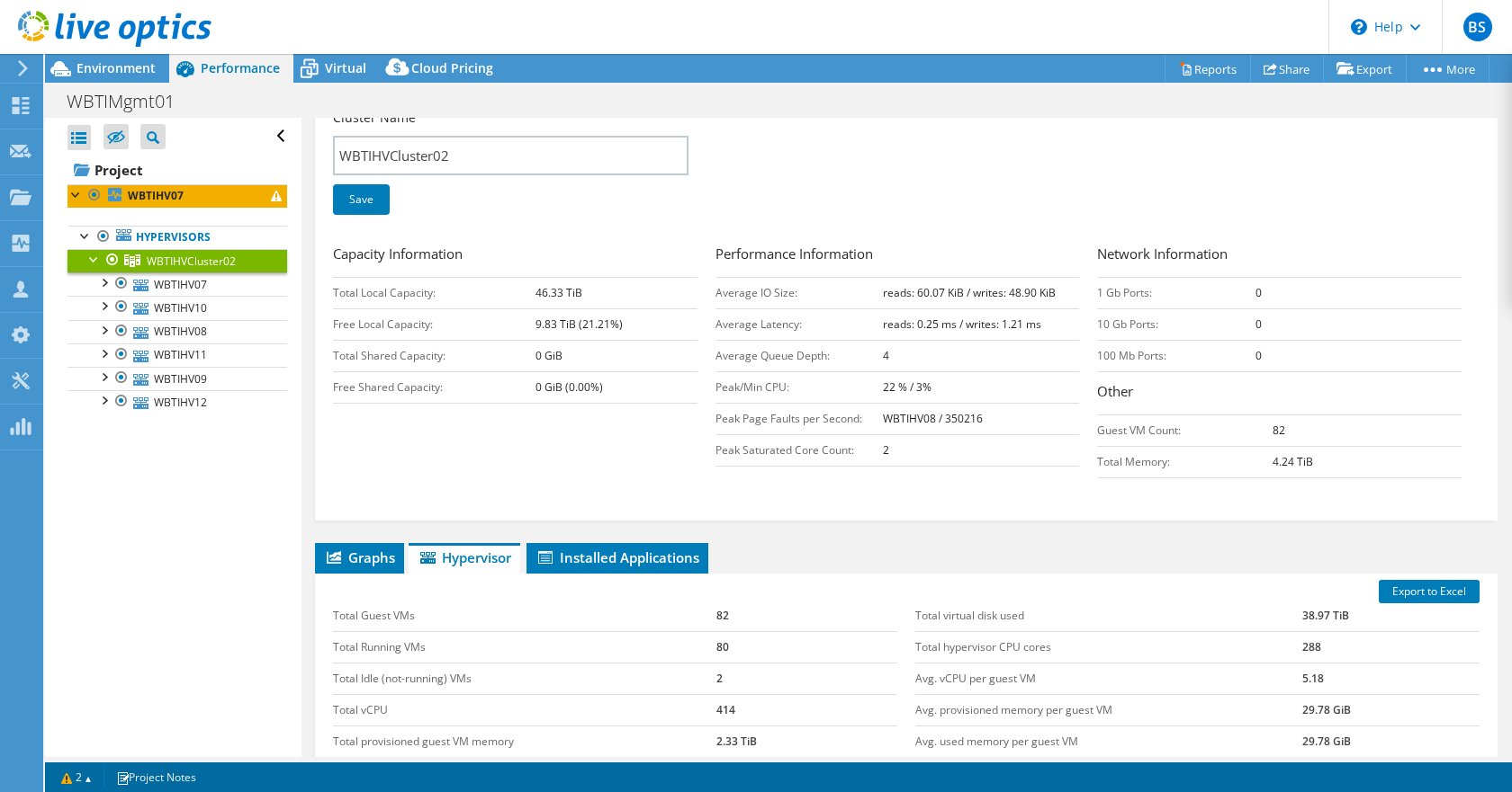
scroll to position [506, 0]
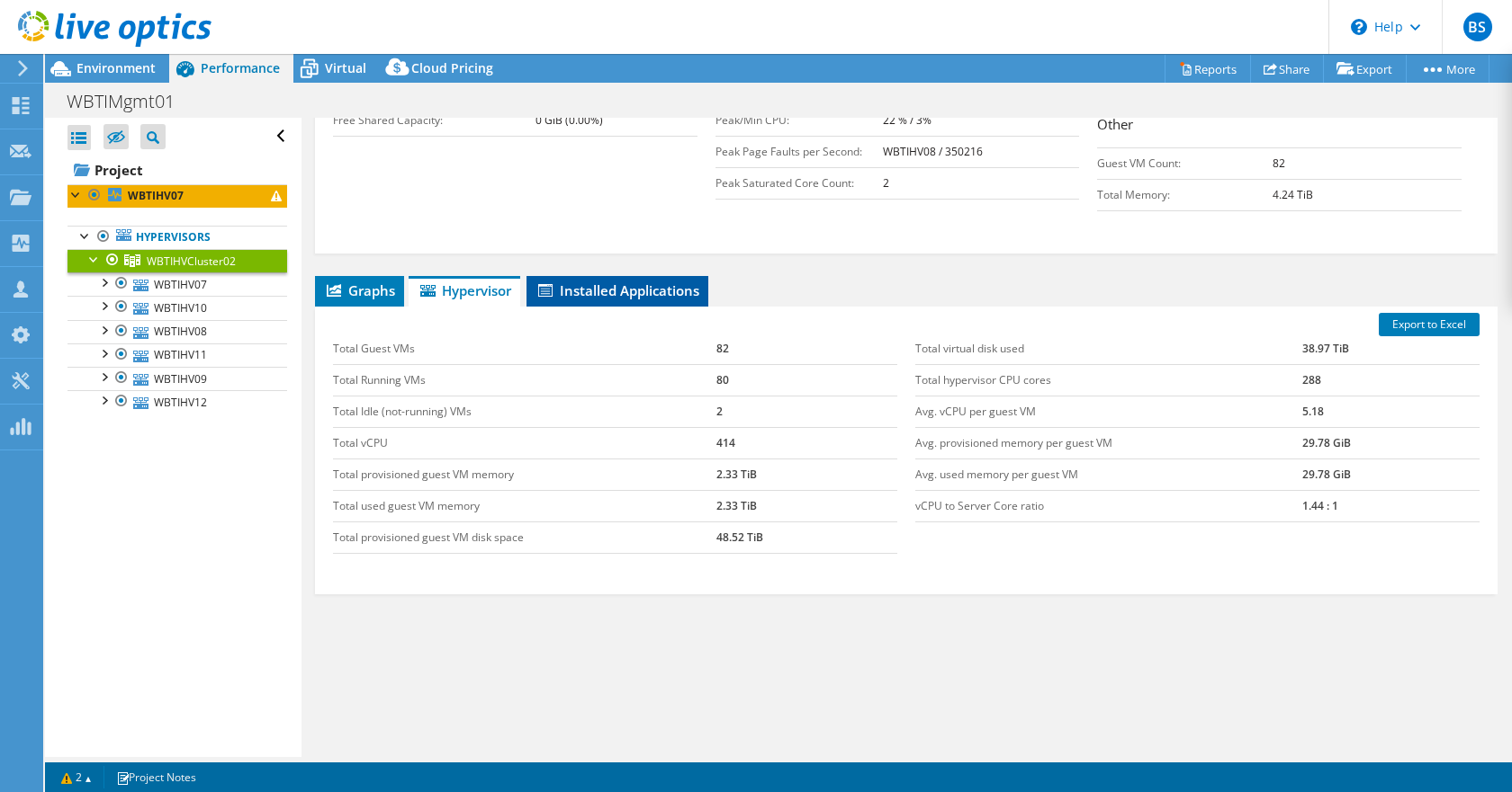
click at [681, 291] on span "Installed Applications" at bounding box center [617, 291] width 163 height 18
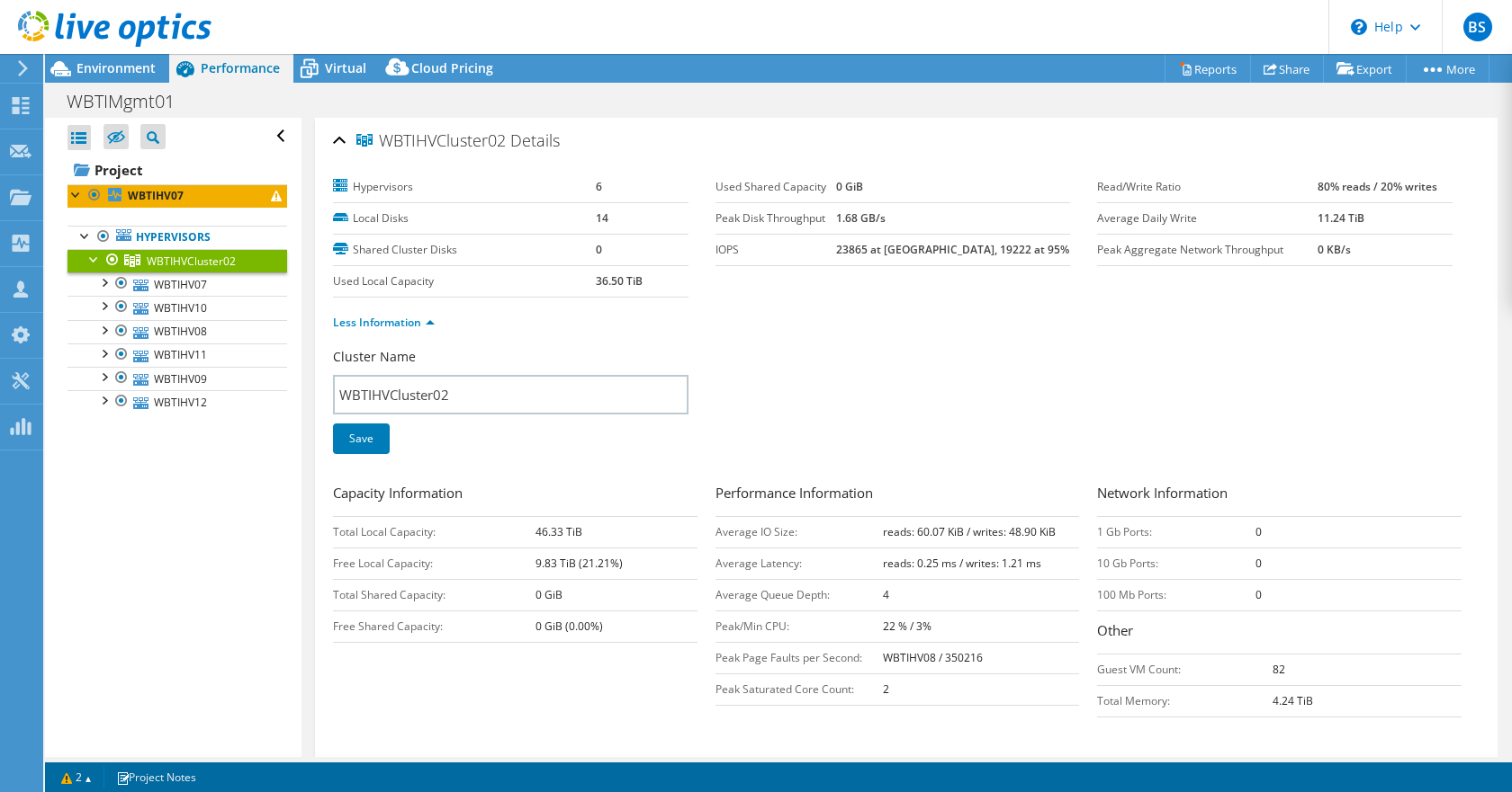
scroll to position [593, 0]
click at [152, 396] on link "WBTIHV12" at bounding box center [177, 402] width 220 height 23
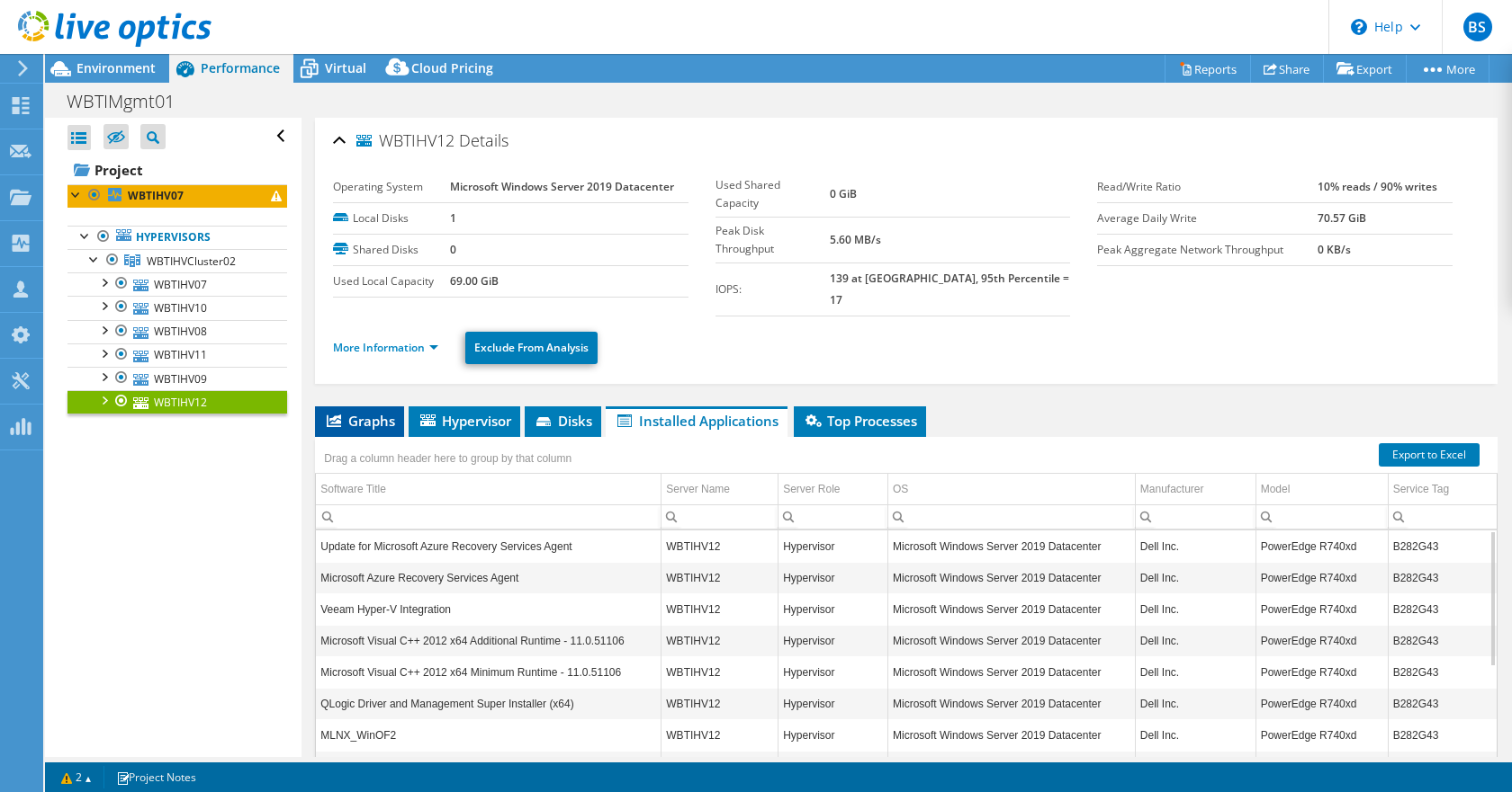
click at [353, 412] on span "Graphs" at bounding box center [359, 421] width 71 height 18
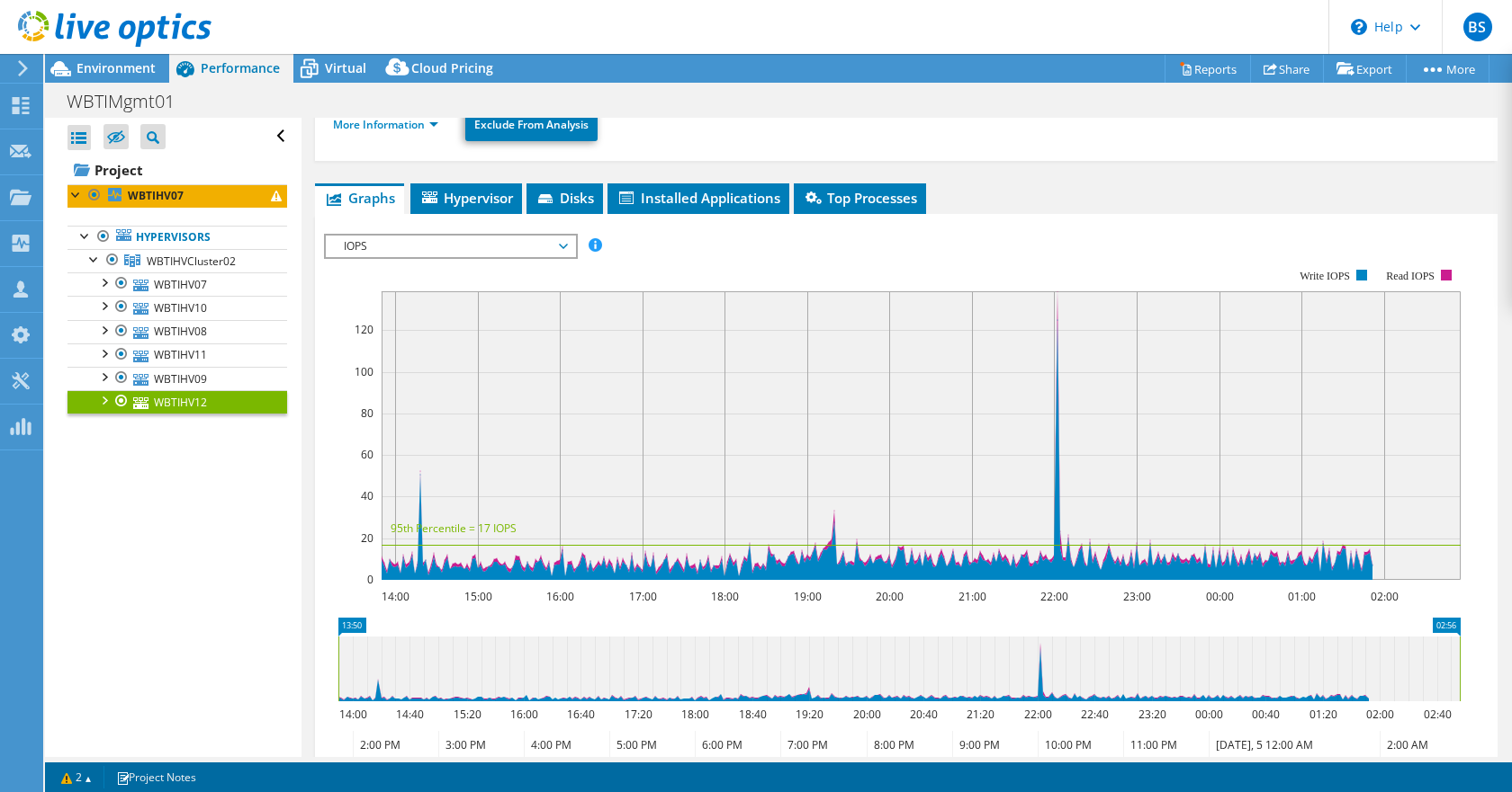
scroll to position [0, 0]
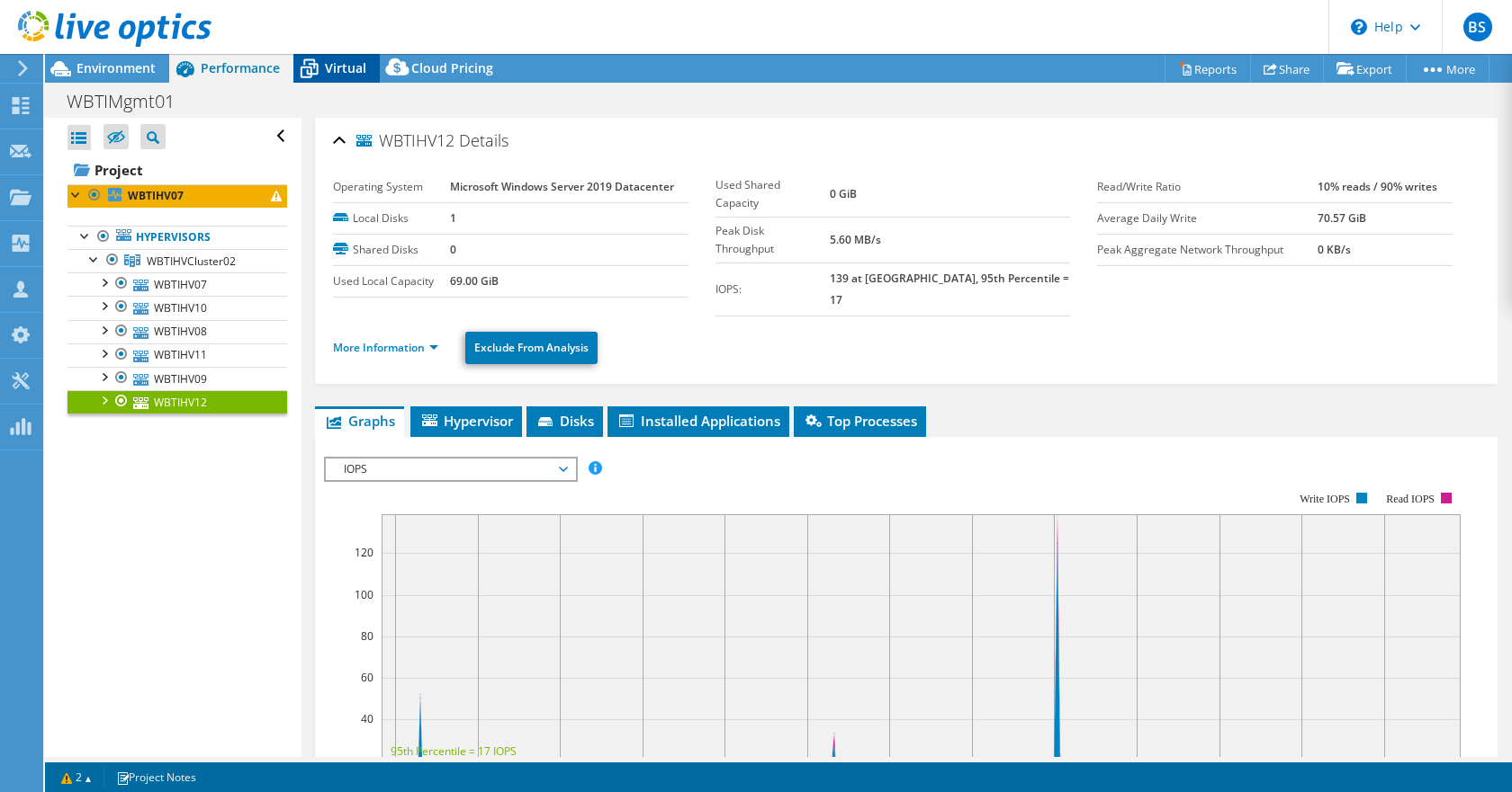
click at [319, 66] on icon at bounding box center [309, 69] width 31 height 31
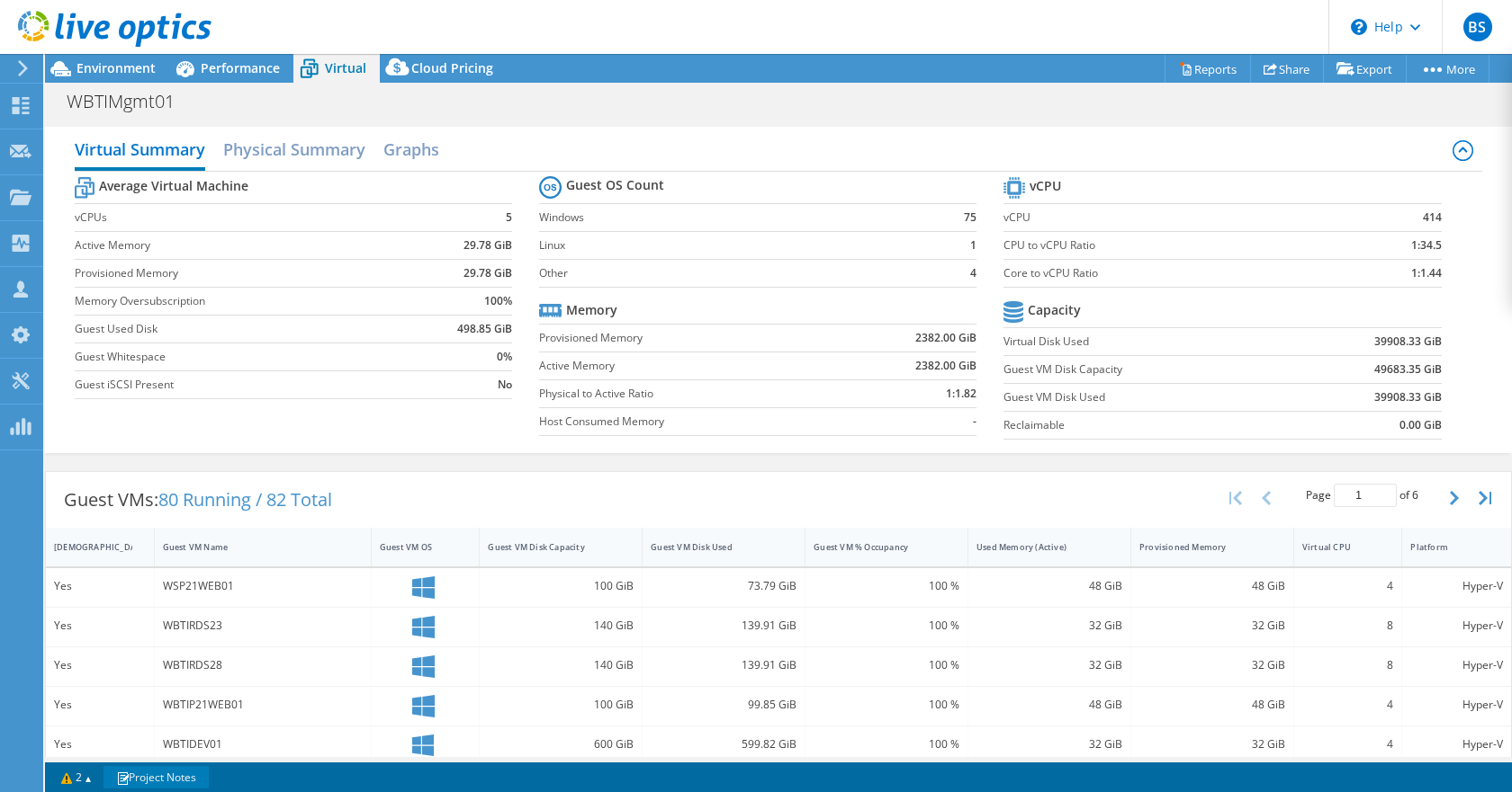
click at [183, 775] on link "Project Notes" at bounding box center [156, 777] width 105 height 22
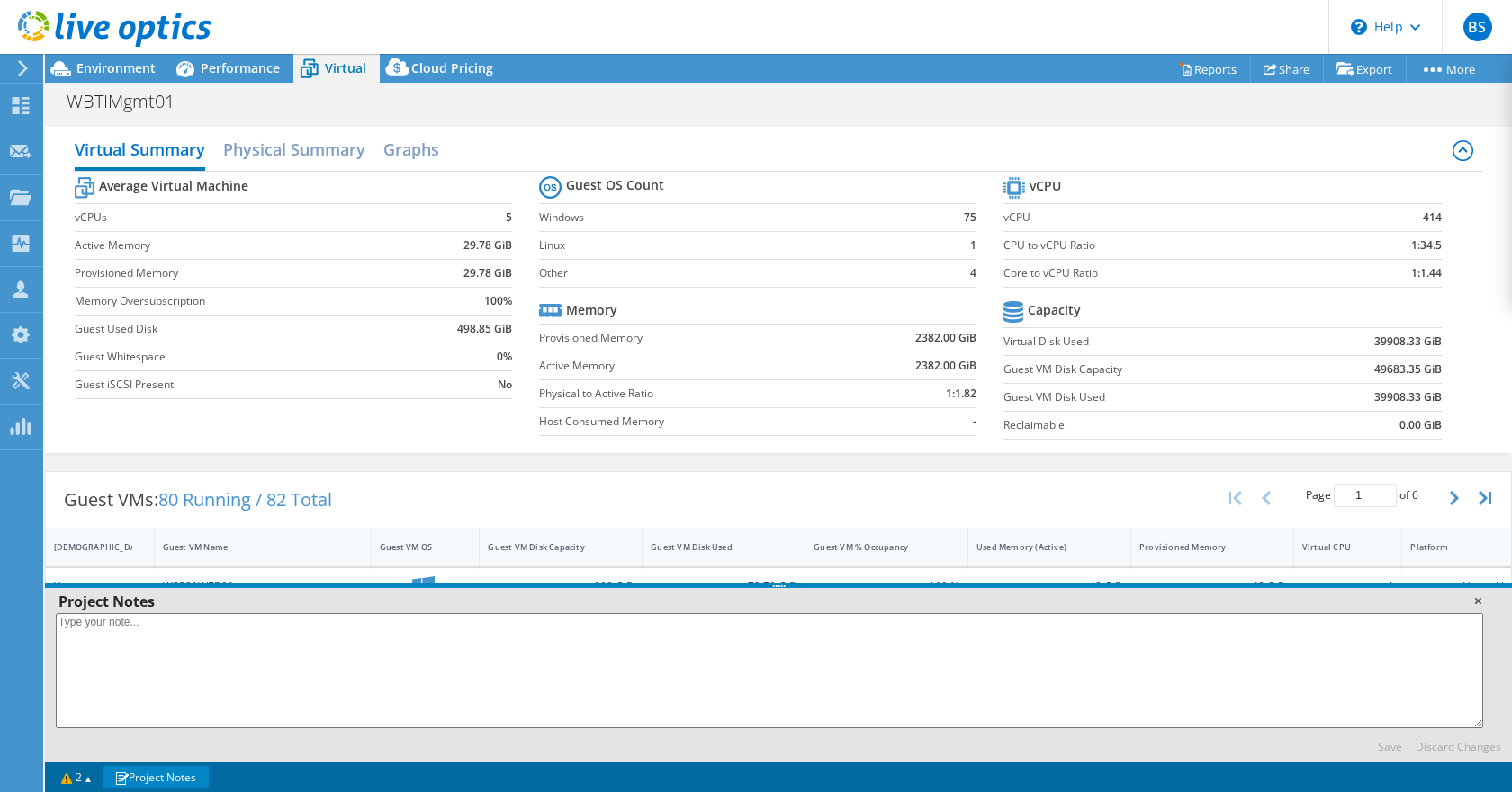
click at [1483, 603] on link at bounding box center [1478, 601] width 18 height 18
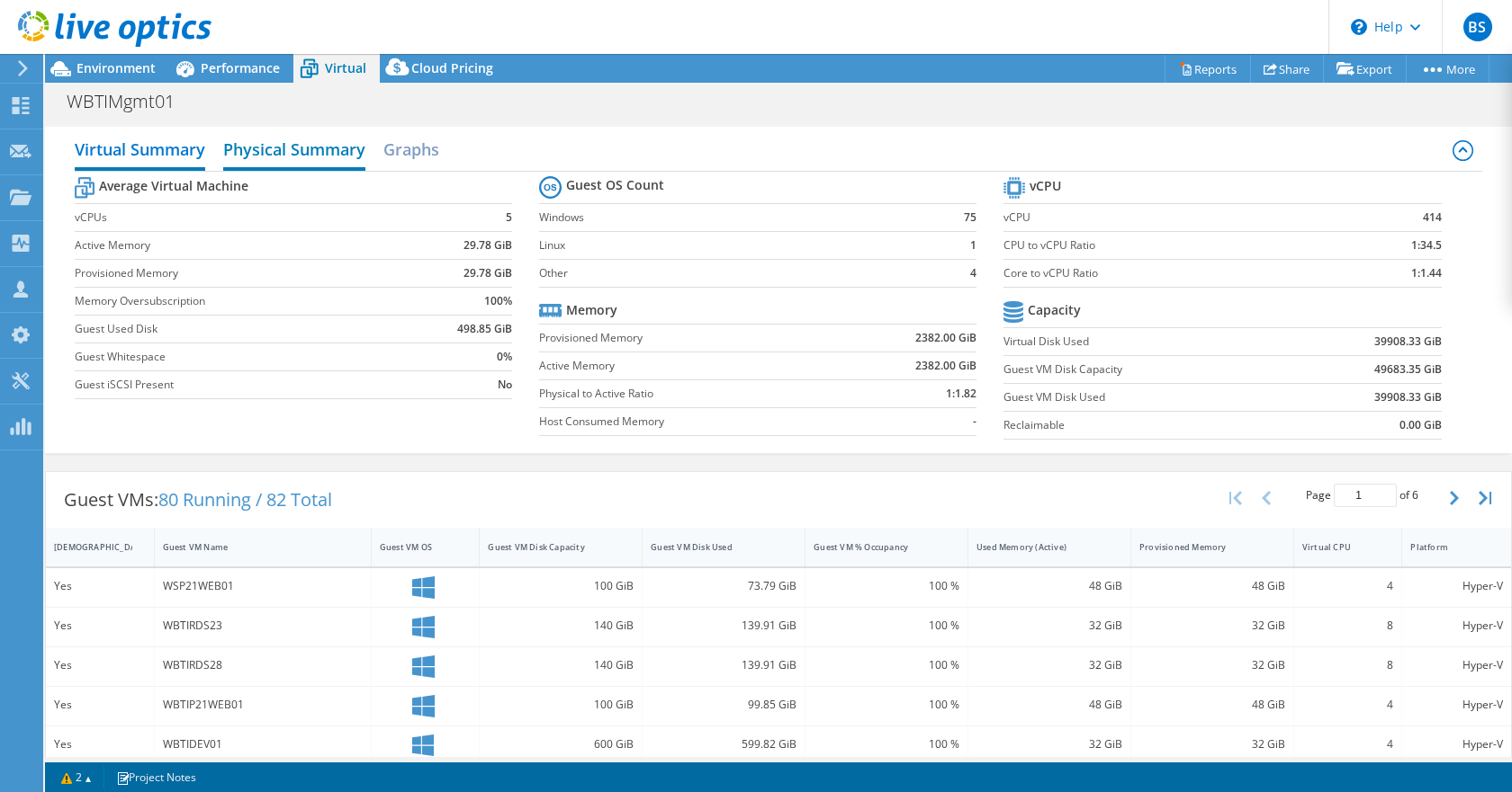
click at [345, 156] on h2 "Physical Summary" at bounding box center [295, 151] width 142 height 40
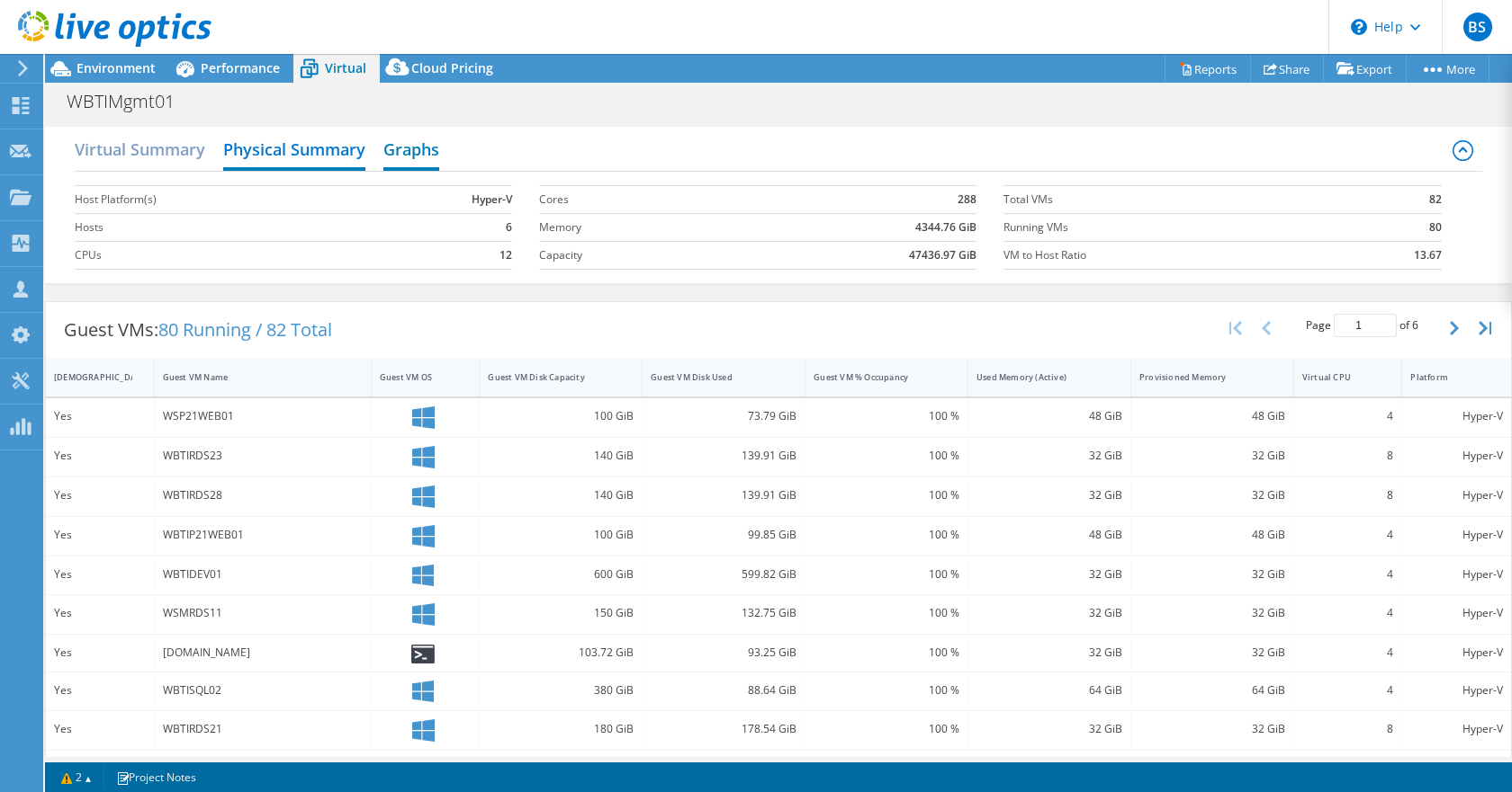
click at [406, 155] on h2 "Graphs" at bounding box center [410, 151] width 55 height 40
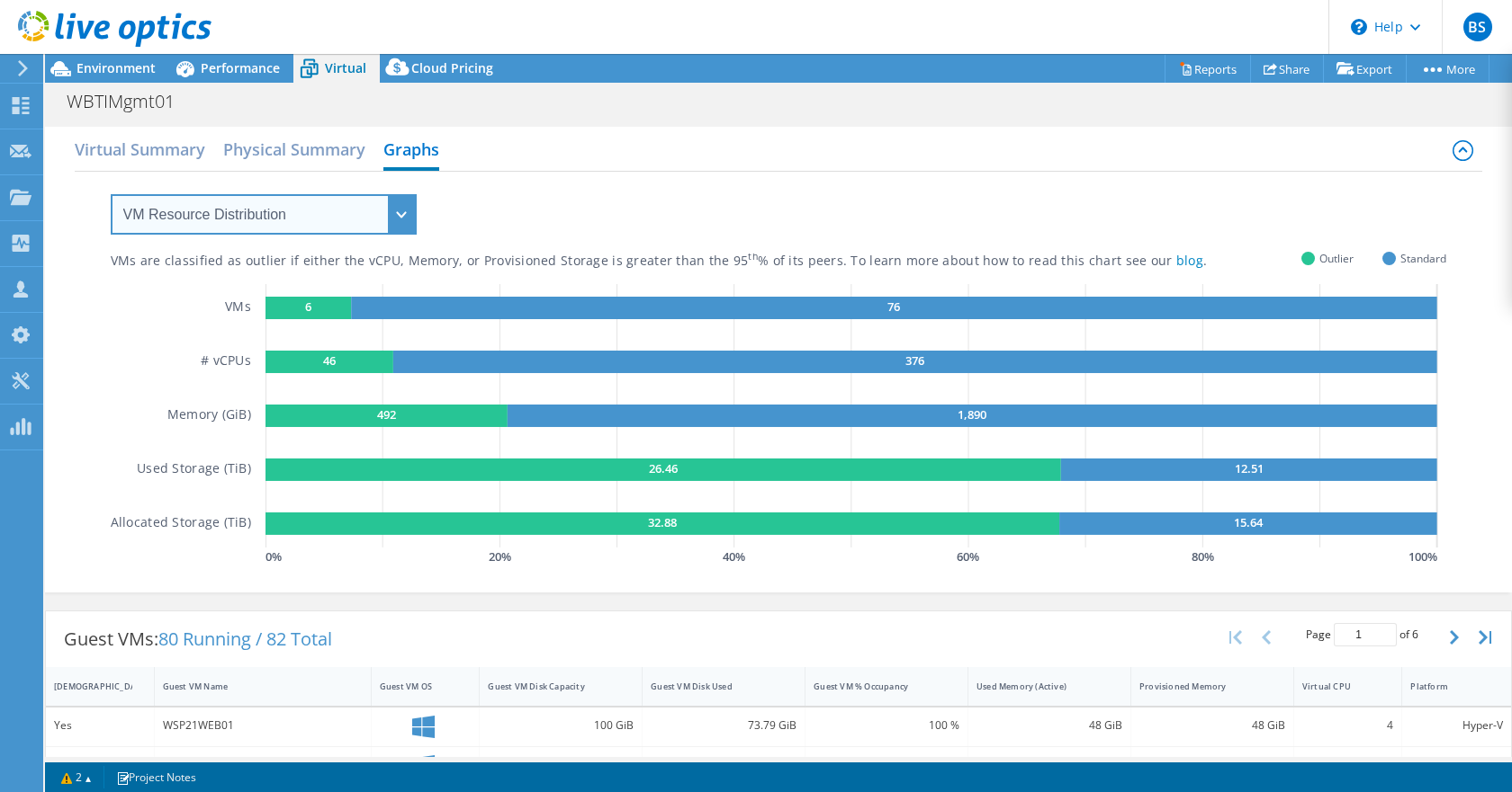
click at [291, 233] on select "VM Resource Distribution Provisioning Contrast Over Provisioning" at bounding box center [264, 215] width 306 height 41
select select "Provisioning Contrast"
click at [111, 194] on select "VM Resource Distribution Provisioning Contrast Over Provisioning" at bounding box center [264, 215] width 306 height 41
